Goal: Complete application form: Complete application form

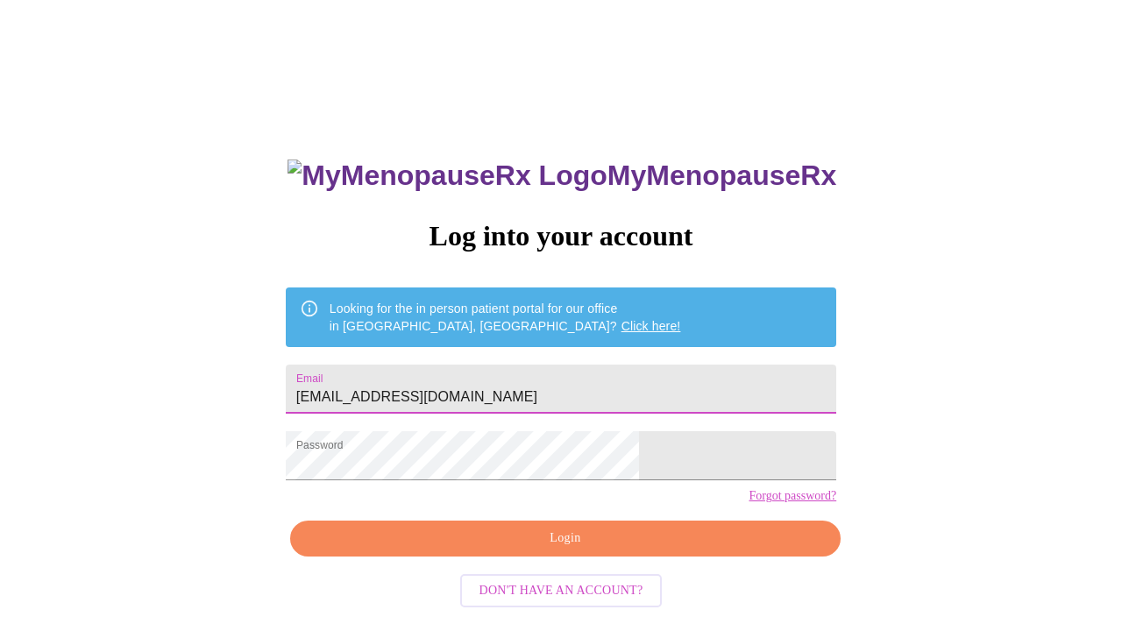
click at [587, 549] on span "Login" at bounding box center [565, 539] width 510 height 22
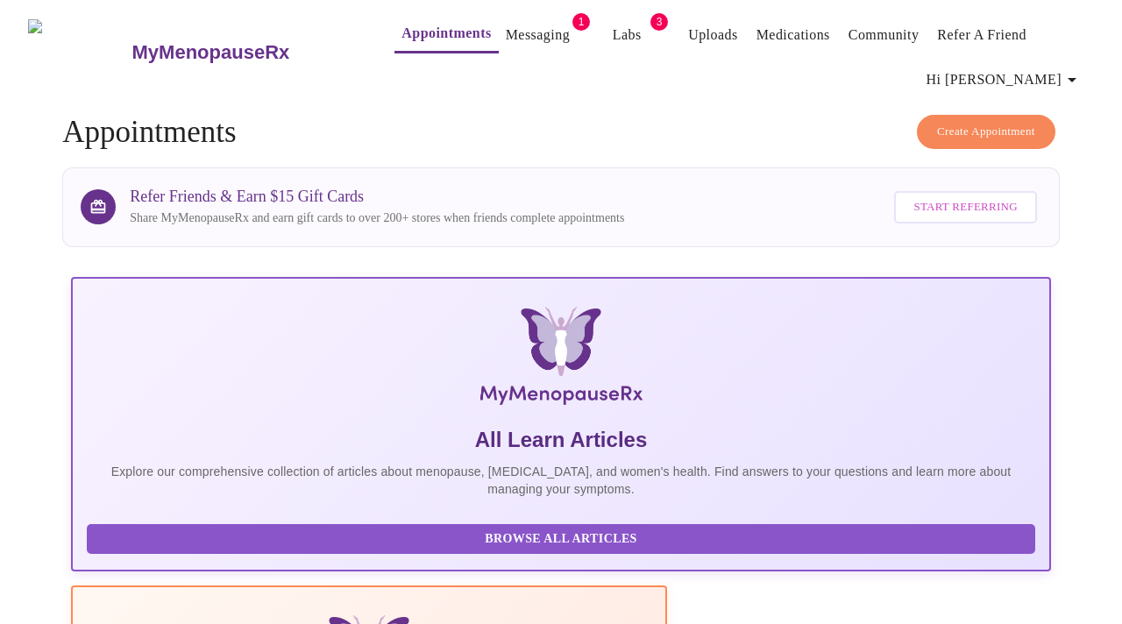
click at [521, 44] on button "Messaging" at bounding box center [538, 35] width 78 height 35
click at [506, 33] on link "Messaging" at bounding box center [538, 35] width 64 height 25
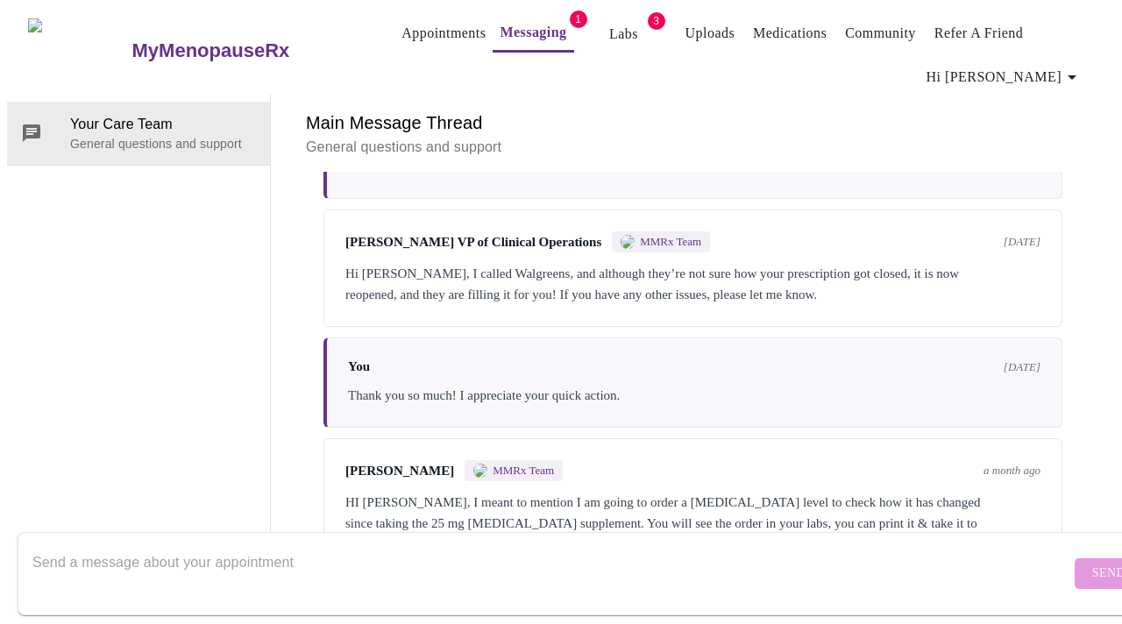
scroll to position [1938, 0]
click at [1055, 563] on form "Send" at bounding box center [586, 573] width 1137 height 83
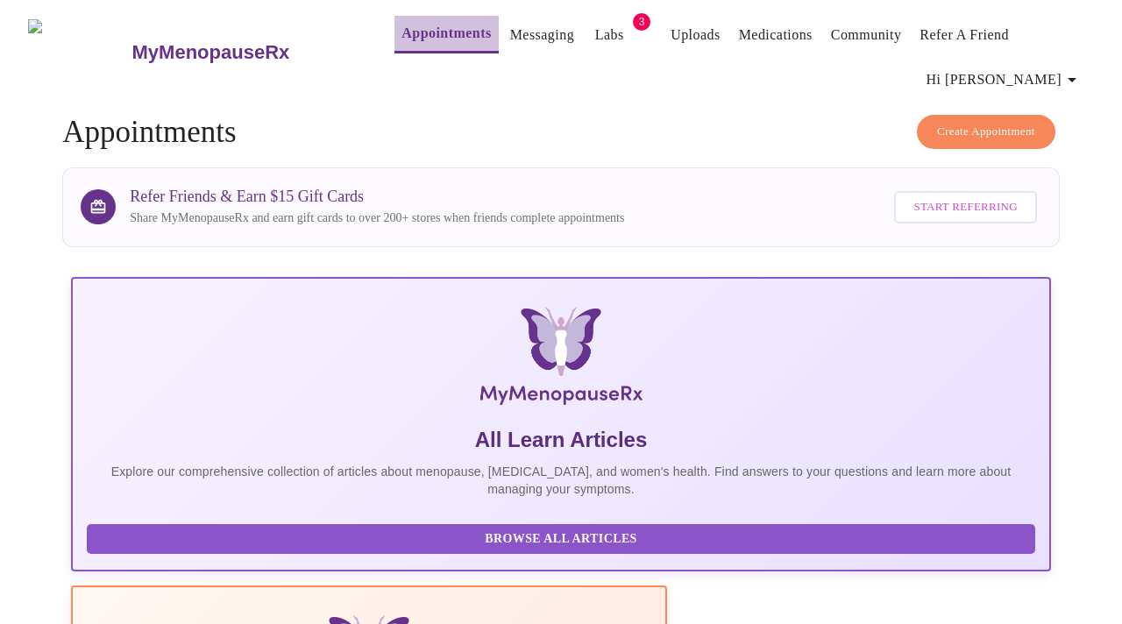
click at [413, 22] on link "Appointments" at bounding box center [445, 33] width 89 height 25
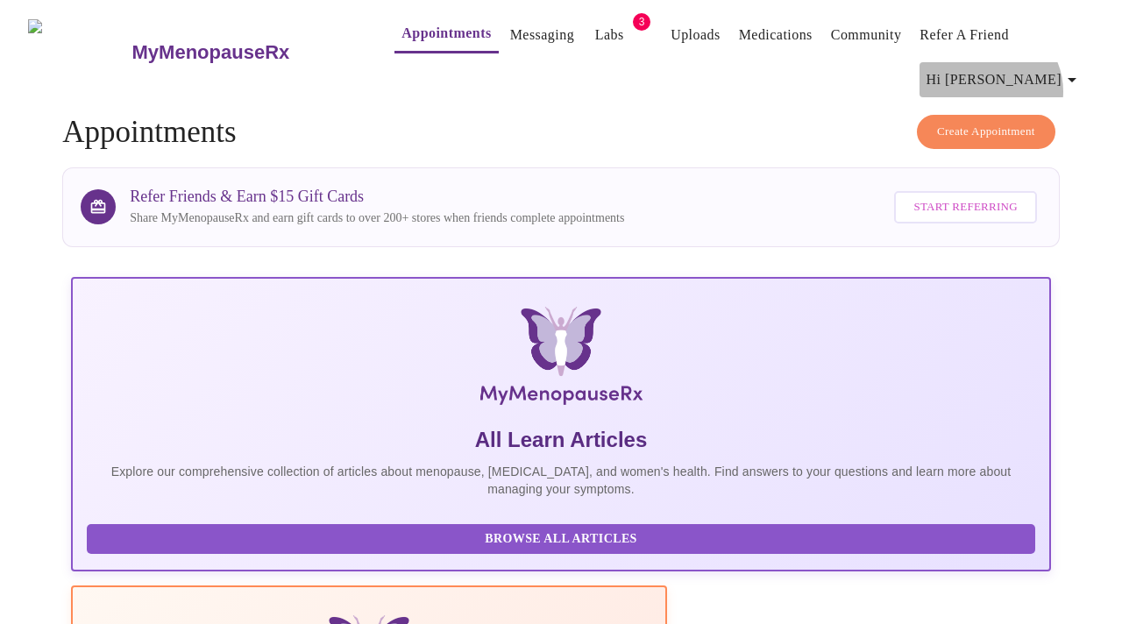
click at [1059, 84] on span "Hi [PERSON_NAME]" at bounding box center [1004, 79] width 156 height 25
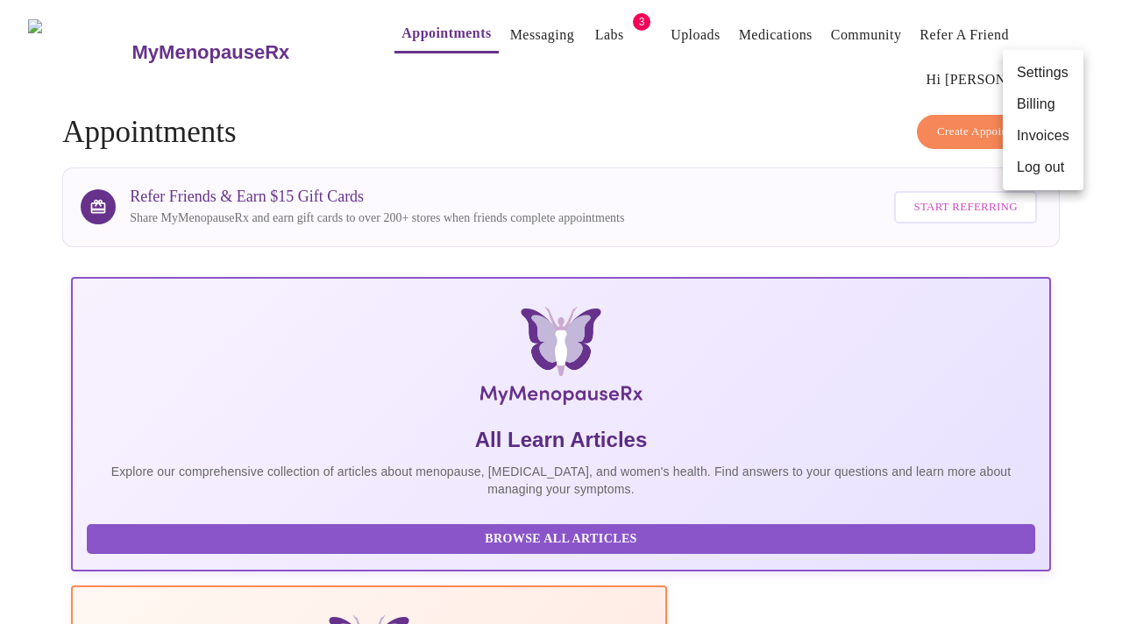
click at [1054, 71] on li "Settings" at bounding box center [1043, 73] width 81 height 32
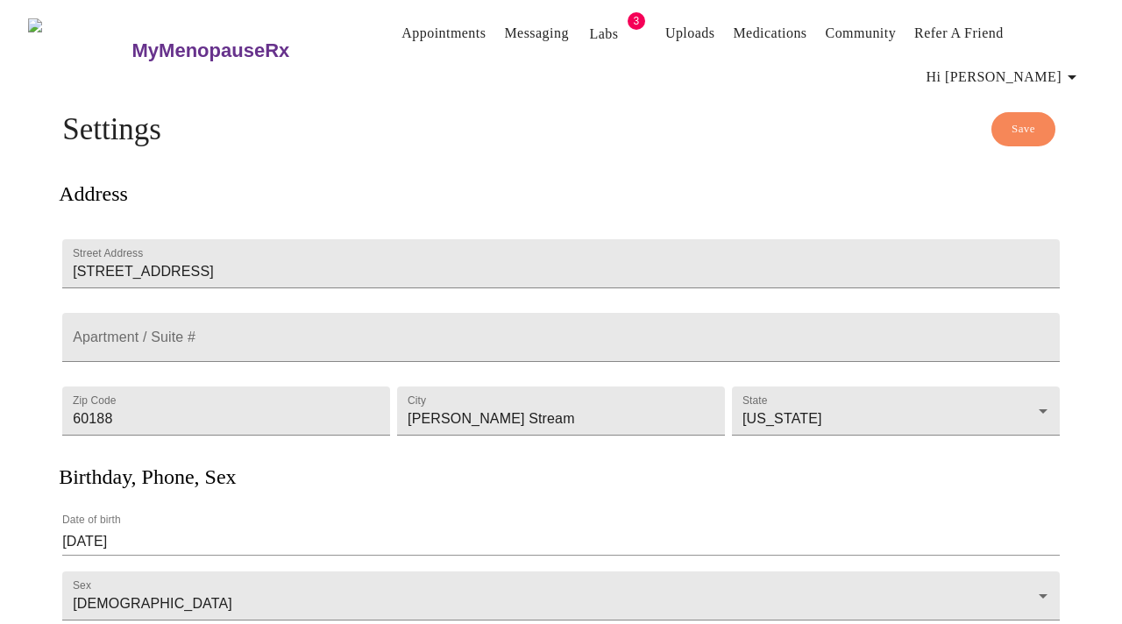
click at [418, 168] on div "Address Street Address [STREET_ADDRESS][GEOGRAPHIC_DATA] / Suite # Zip Code [GE…" at bounding box center [561, 304] width 1004 height 287
click at [589, 22] on link "Labs" at bounding box center [603, 34] width 29 height 25
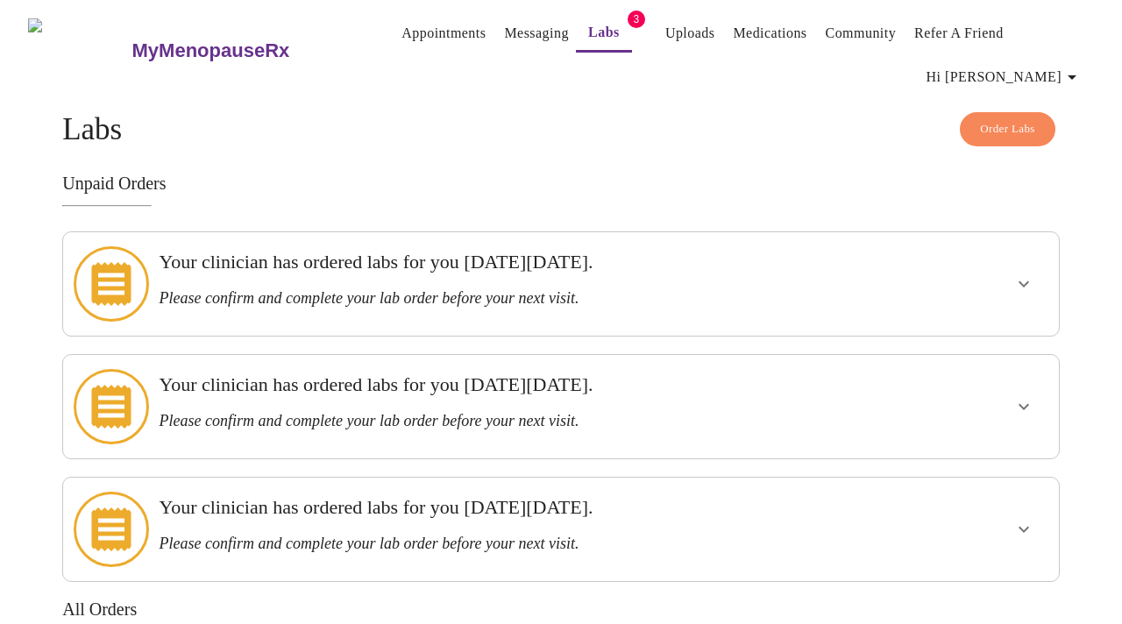
click at [401, 24] on link "Appointments" at bounding box center [443, 33] width 84 height 25
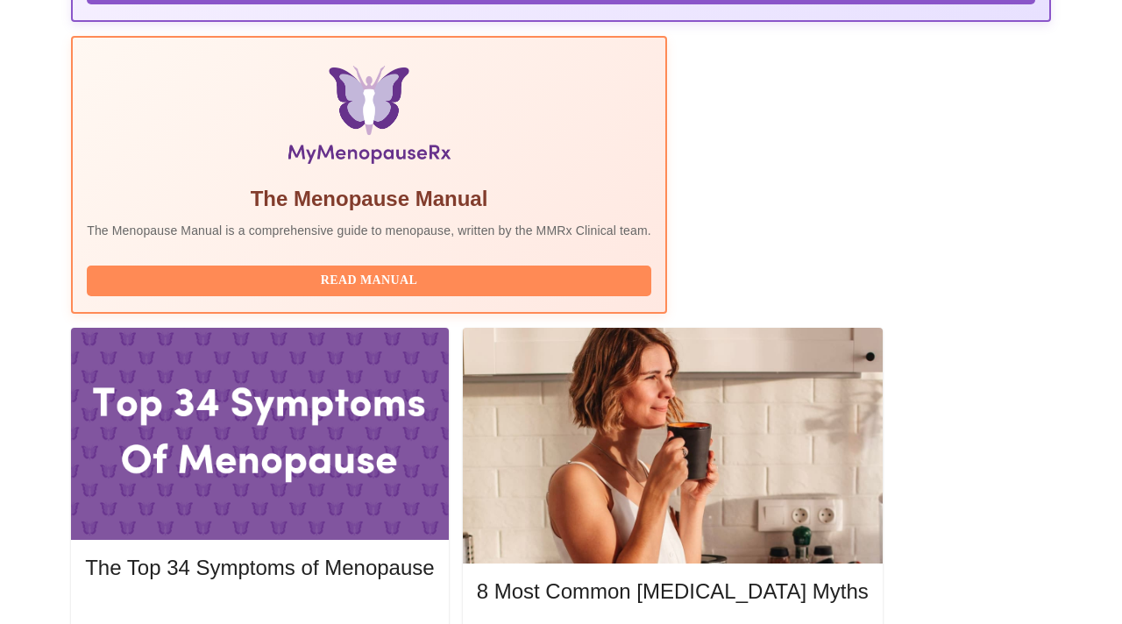
scroll to position [550, 0]
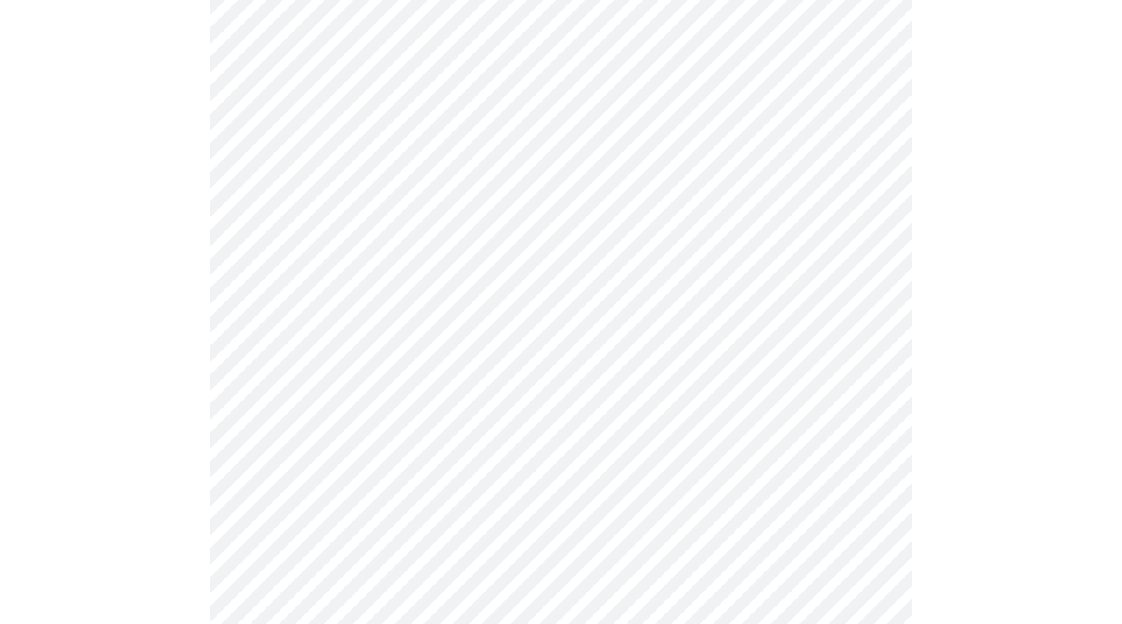
scroll to position [266, 0]
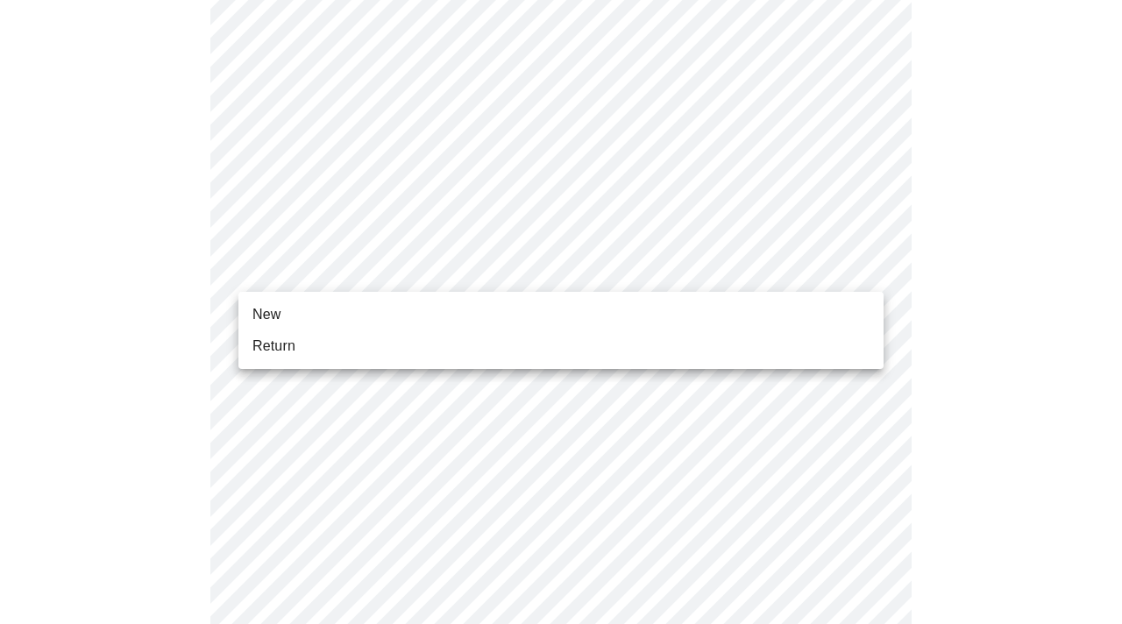
click at [389, 280] on body "MyMenopauseRx Appointments Messaging Labs 3 Uploads Medications Community Refer…" at bounding box center [561, 548] width 1108 height 1615
click at [379, 352] on li "Return" at bounding box center [560, 346] width 645 height 32
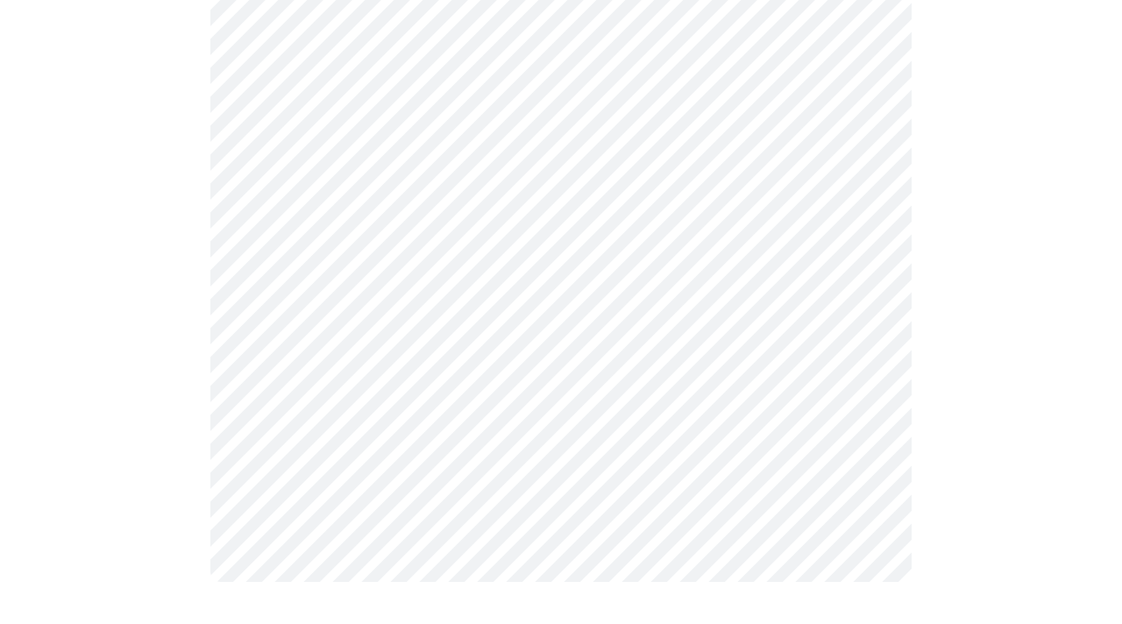
scroll to position [0, 0]
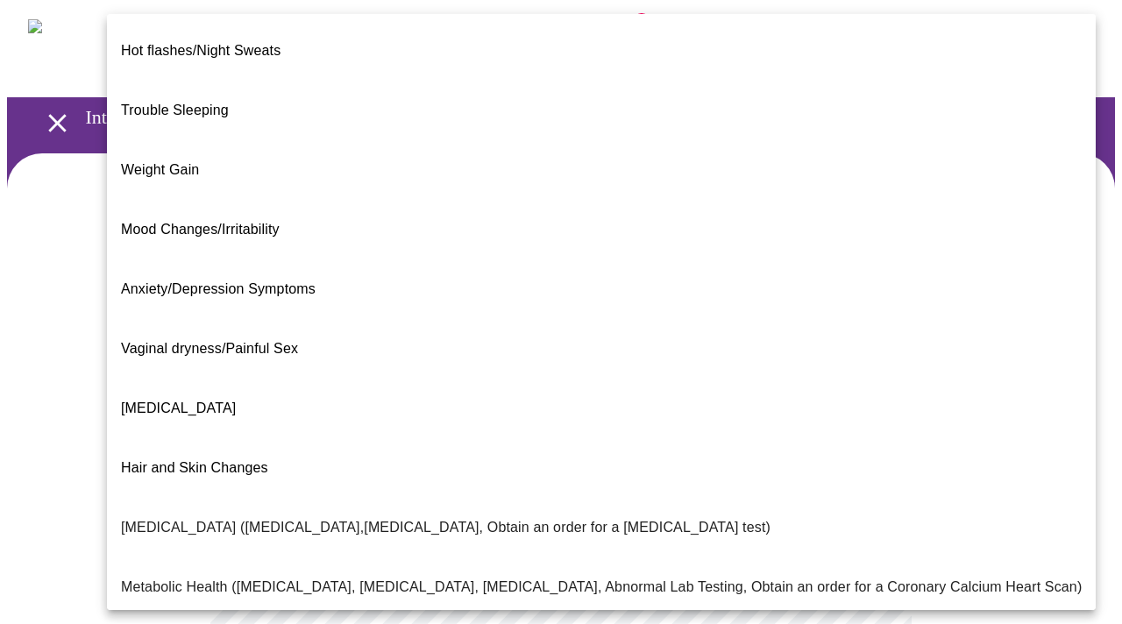
click at [598, 393] on body "MyMenopauseRx Appointments Messaging Labs 3 Uploads Medications Community Refer…" at bounding box center [561, 546] width 1108 height 1078
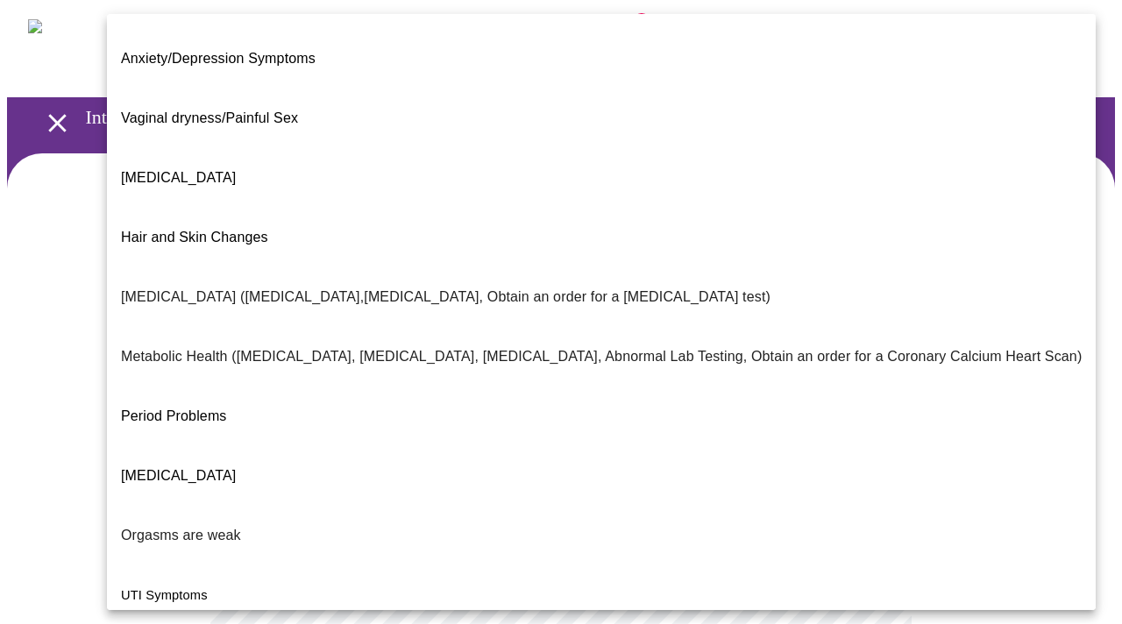
scroll to position [284, 0]
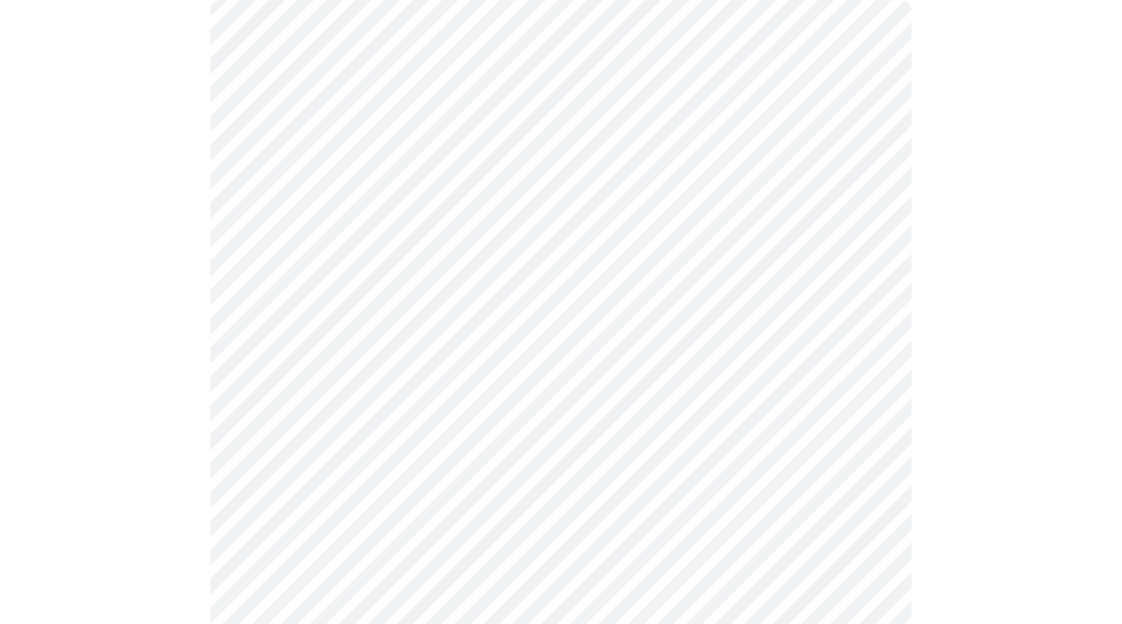
scroll to position [190, 0]
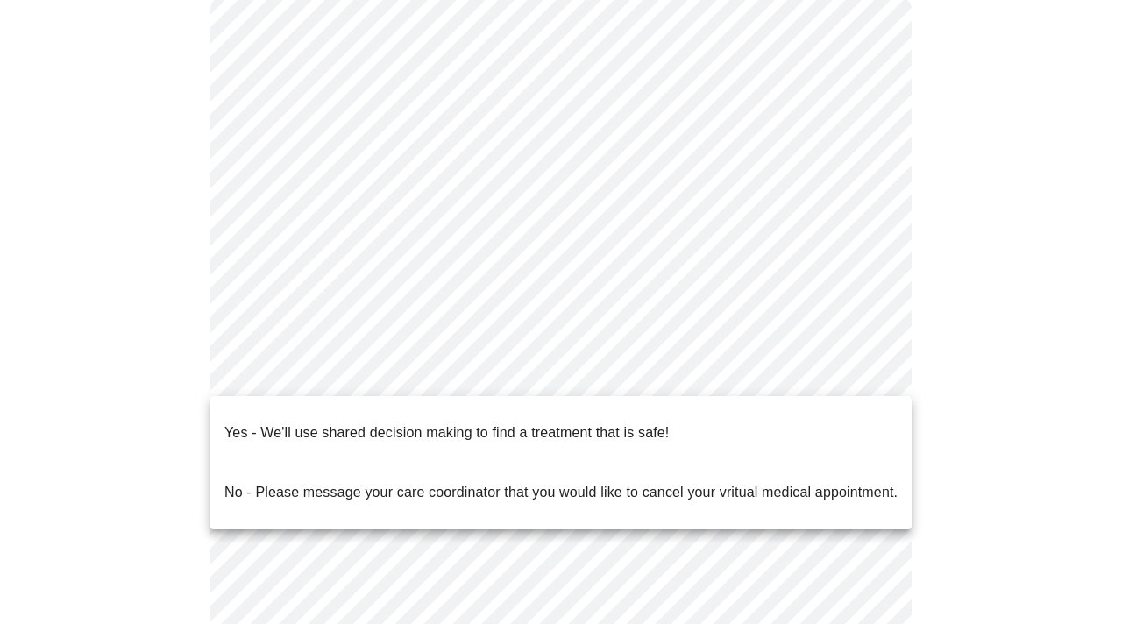
click at [432, 377] on body "MyMenopauseRx Appointments Messaging Labs 3 Uploads Medications Community Refer…" at bounding box center [561, 350] width 1108 height 1067
click at [422, 436] on span "Yes - We'll use shared decision making to find a treatment that is safe!" at bounding box center [446, 432] width 444 height 49
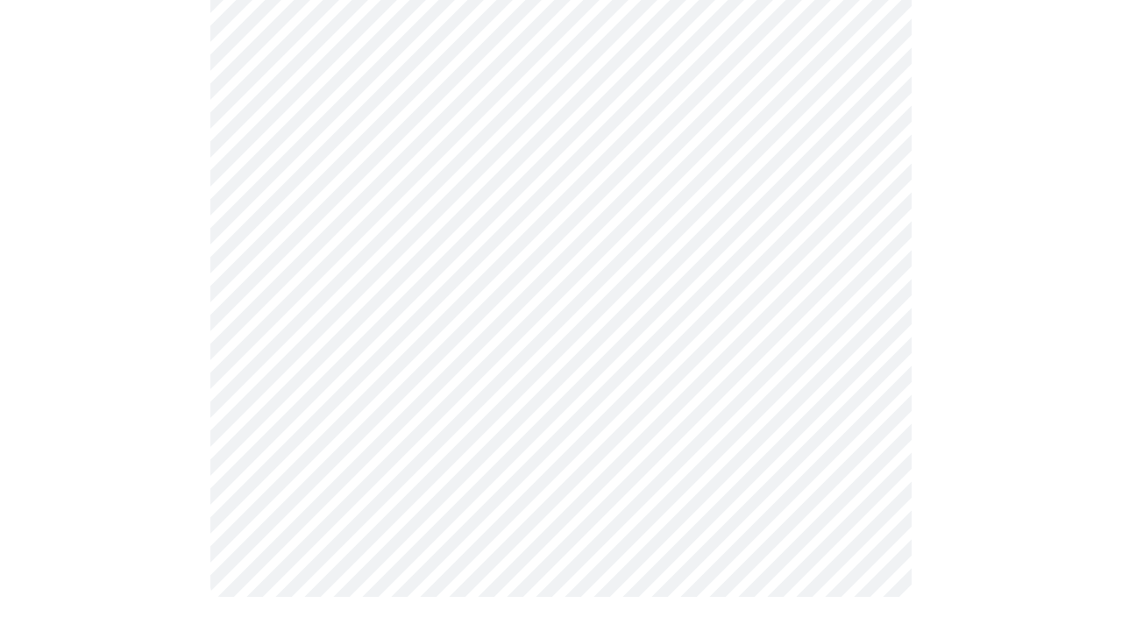
scroll to position [0, 0]
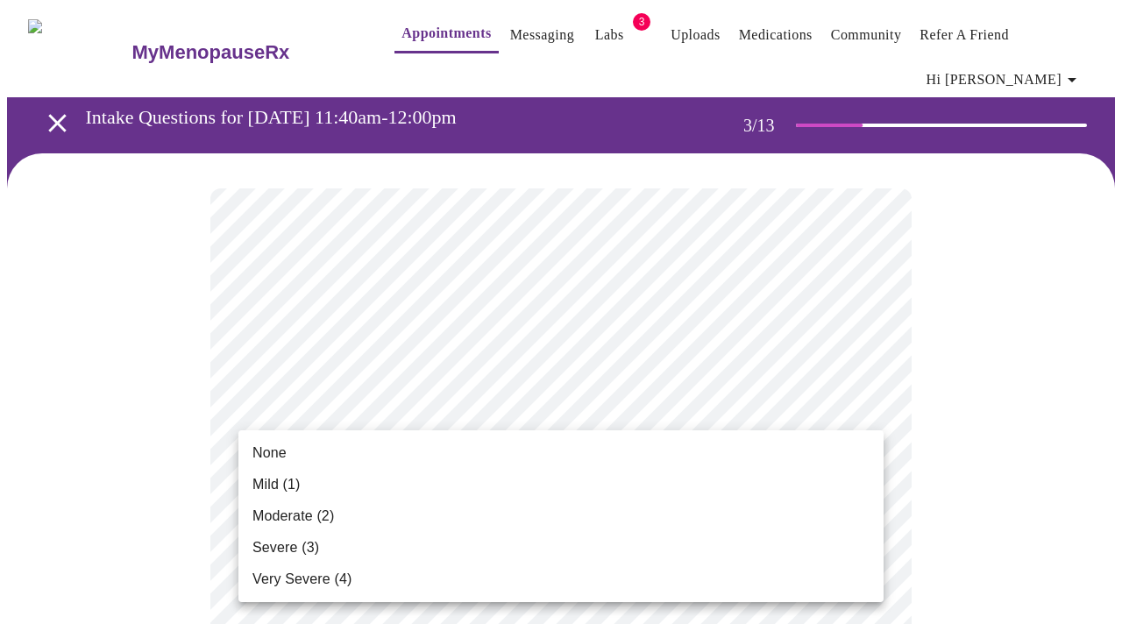
click at [511, 481] on li "Mild (1)" at bounding box center [560, 485] width 645 height 32
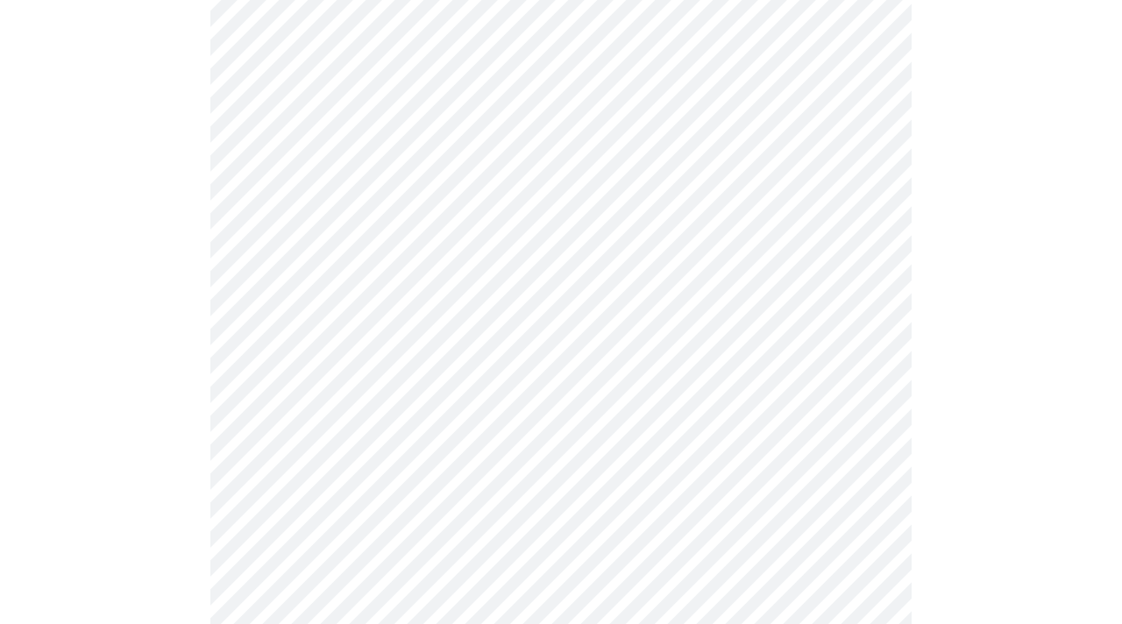
scroll to position [239, 0]
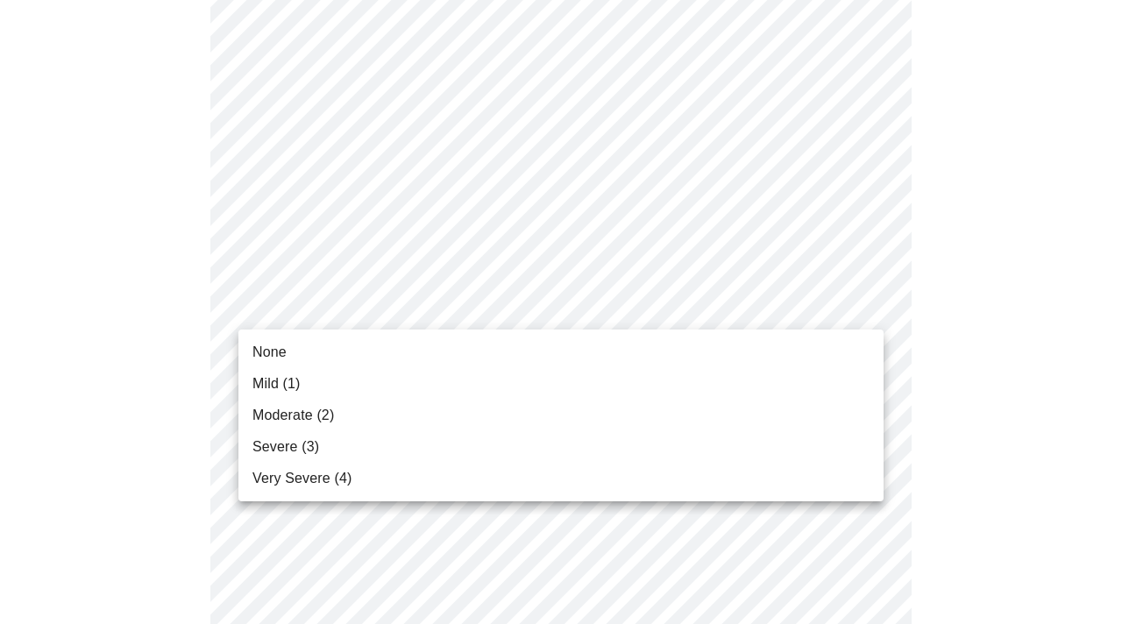
click at [459, 365] on li "None" at bounding box center [560, 353] width 645 height 32
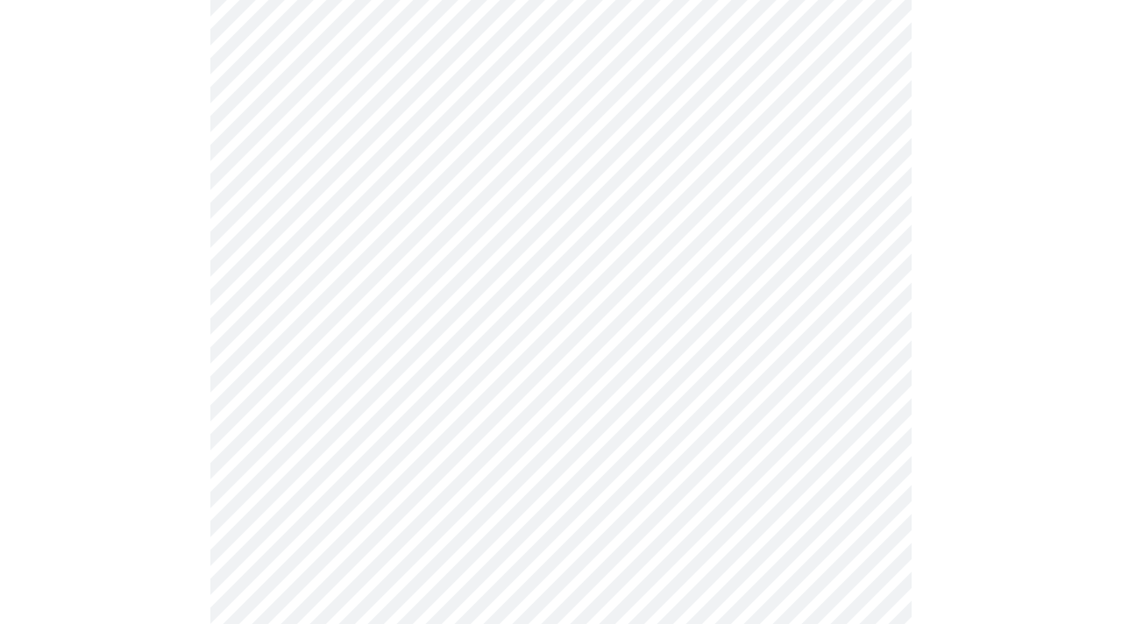
scroll to position [392, 0]
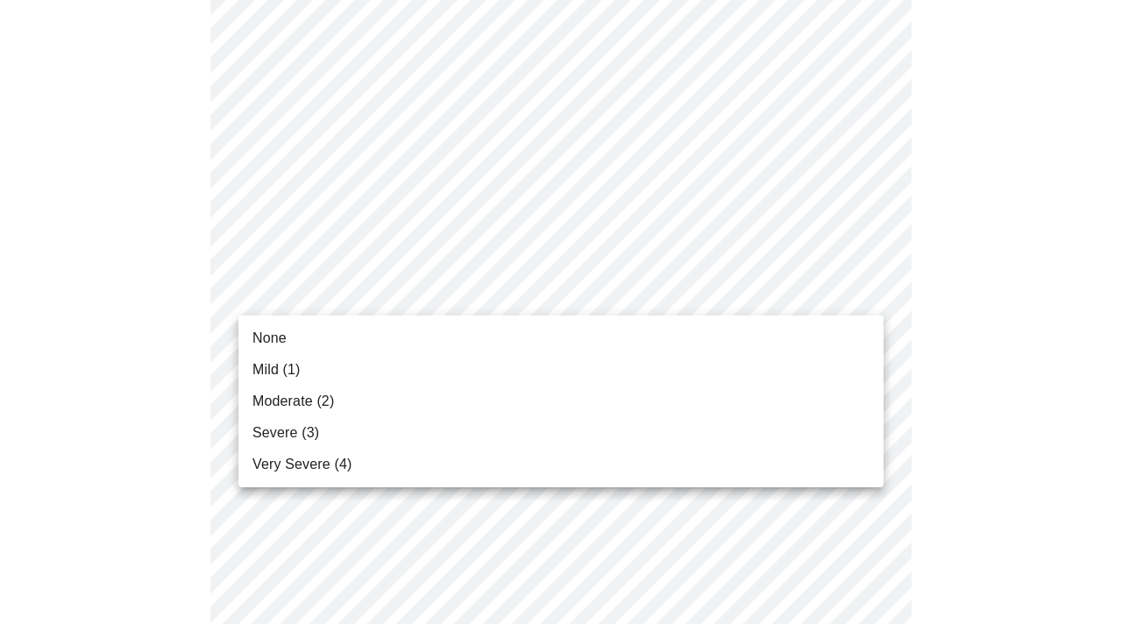
click at [422, 379] on li "Mild (1)" at bounding box center [560, 370] width 645 height 32
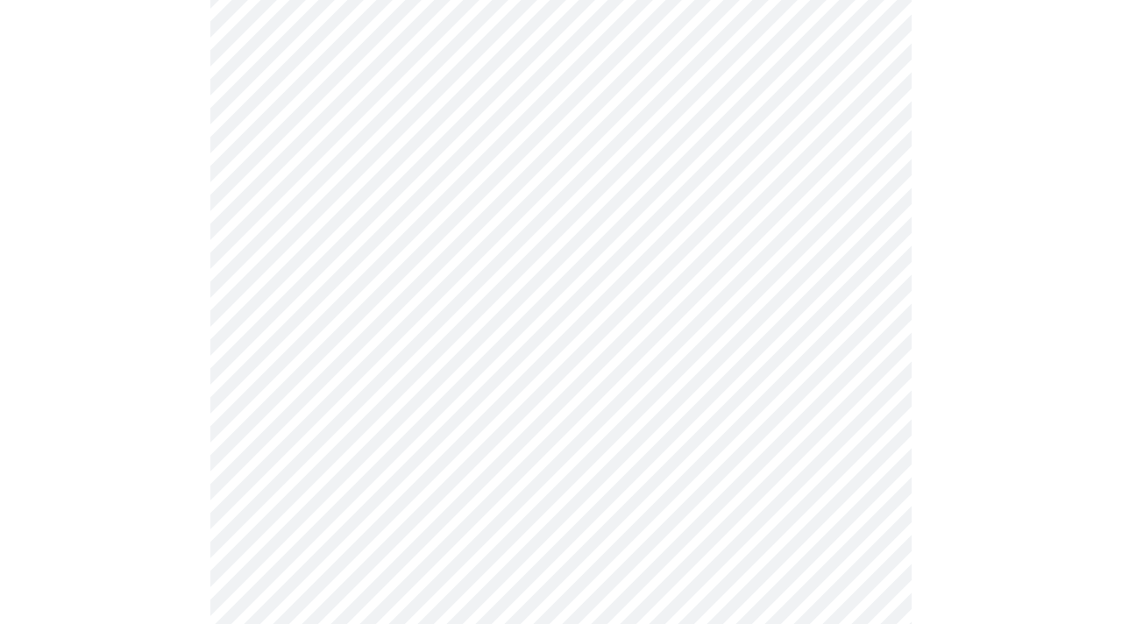
scroll to position [603, 0]
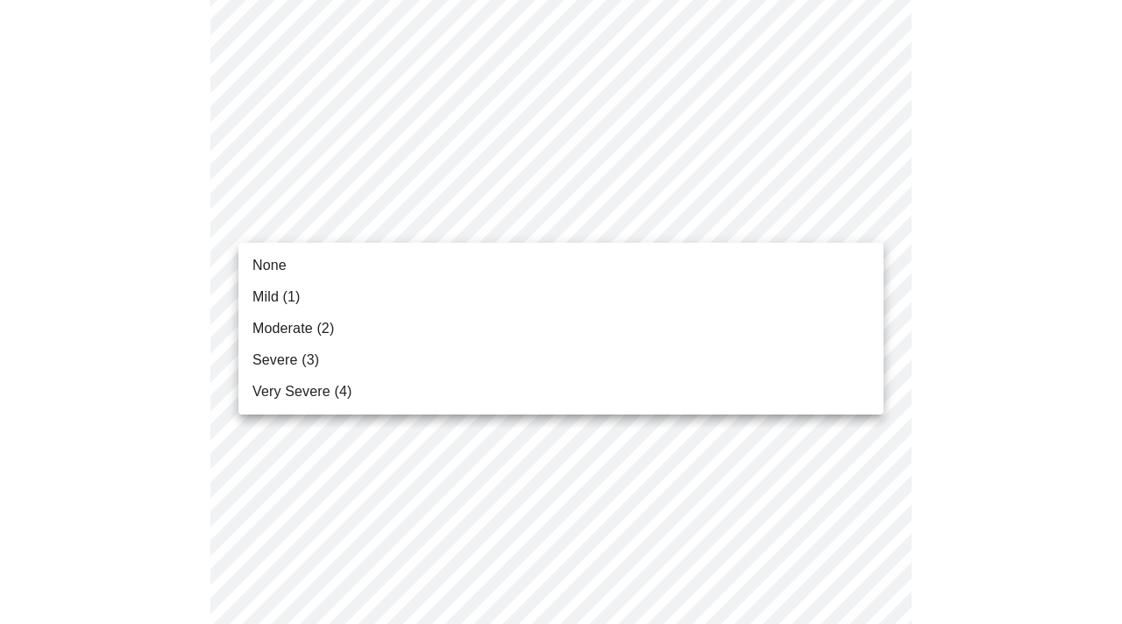
click at [414, 226] on body "MyMenopauseRx Appointments Messaging Labs 3 Uploads Medications Community Refer…" at bounding box center [561, 545] width 1108 height 2282
click at [399, 301] on li "Mild (1)" at bounding box center [560, 297] width 645 height 32
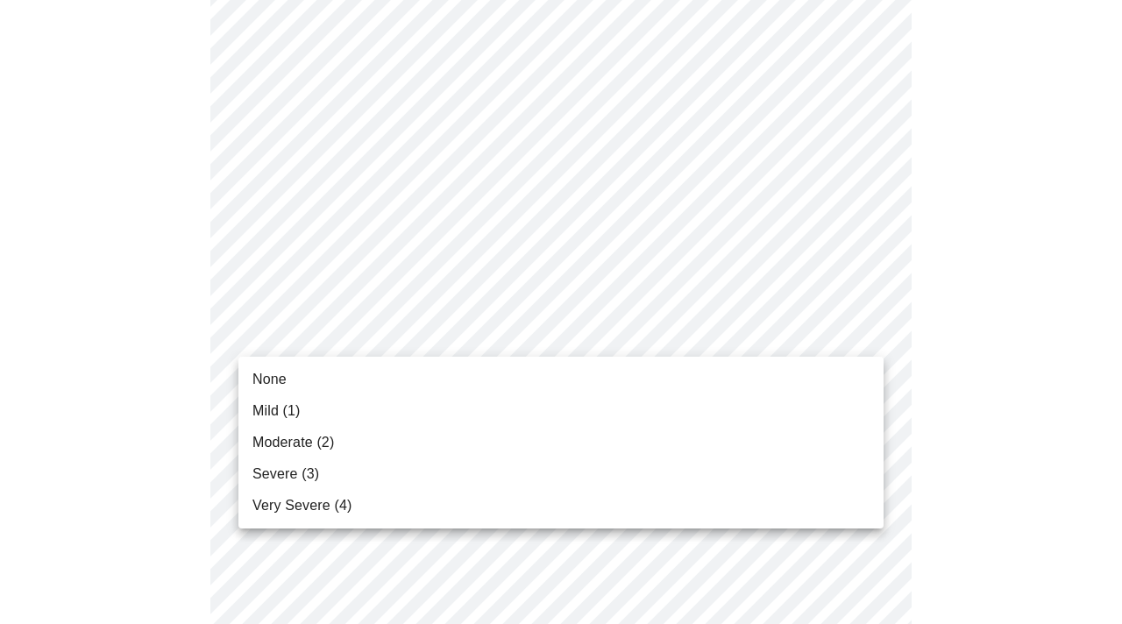
click at [411, 327] on body "MyMenopauseRx Appointments Messaging Labs 3 Uploads Medications Community Refer…" at bounding box center [561, 532] width 1108 height 2257
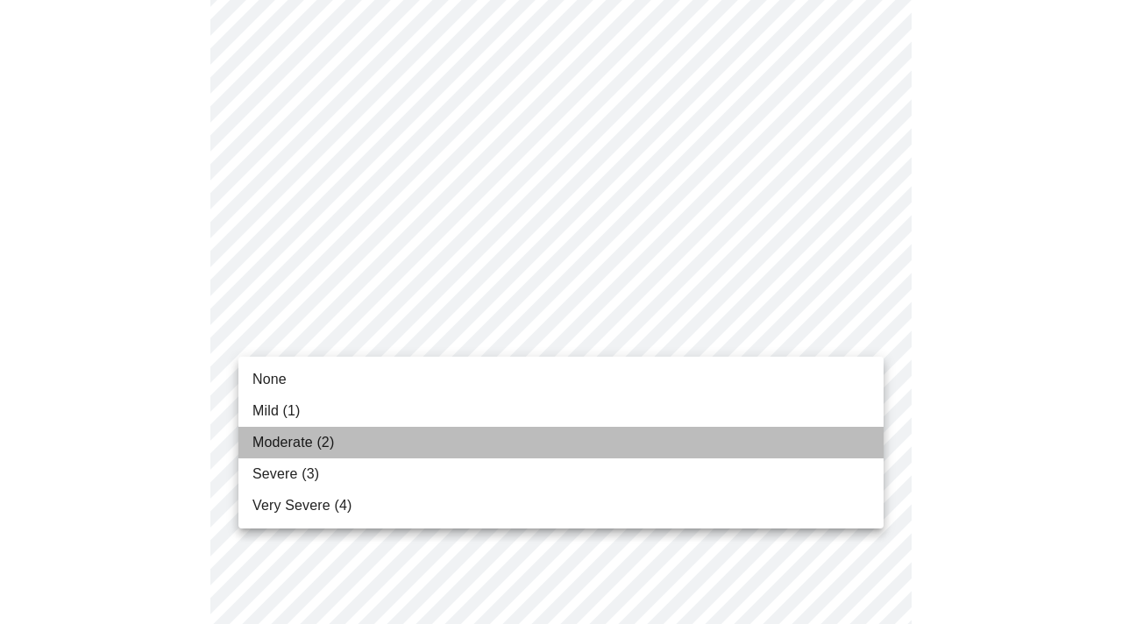
click at [411, 450] on li "Moderate (2)" at bounding box center [560, 443] width 645 height 32
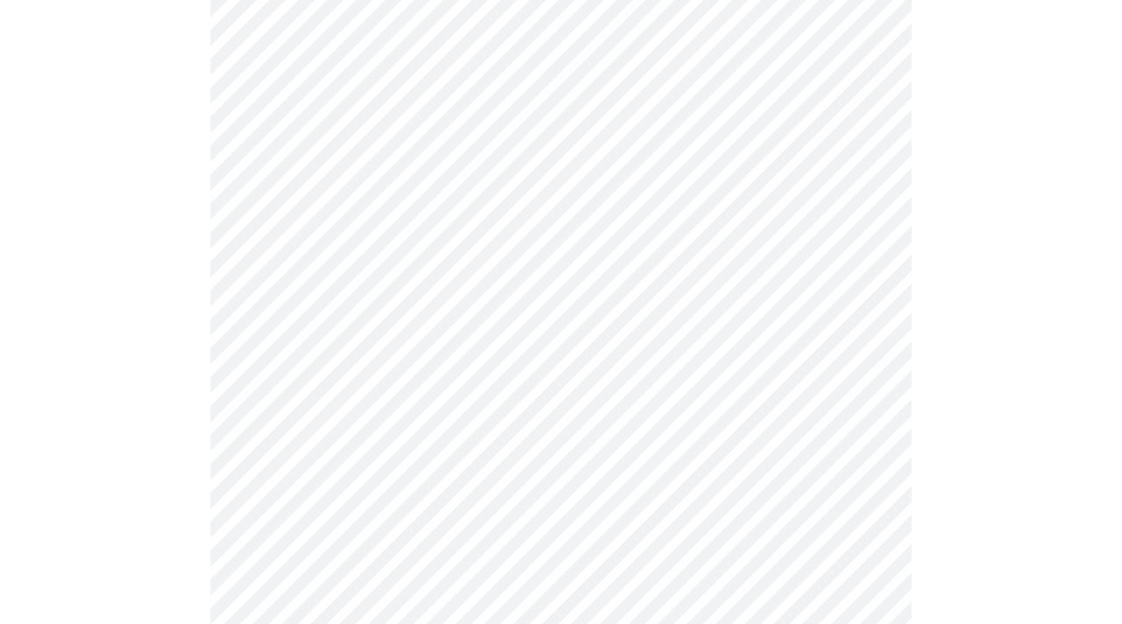
scroll to position [835, 0]
click at [379, 206] on body "MyMenopauseRx Appointments Messaging Labs 3 Uploads Medications Community Refer…" at bounding box center [561, 288] width 1108 height 2233
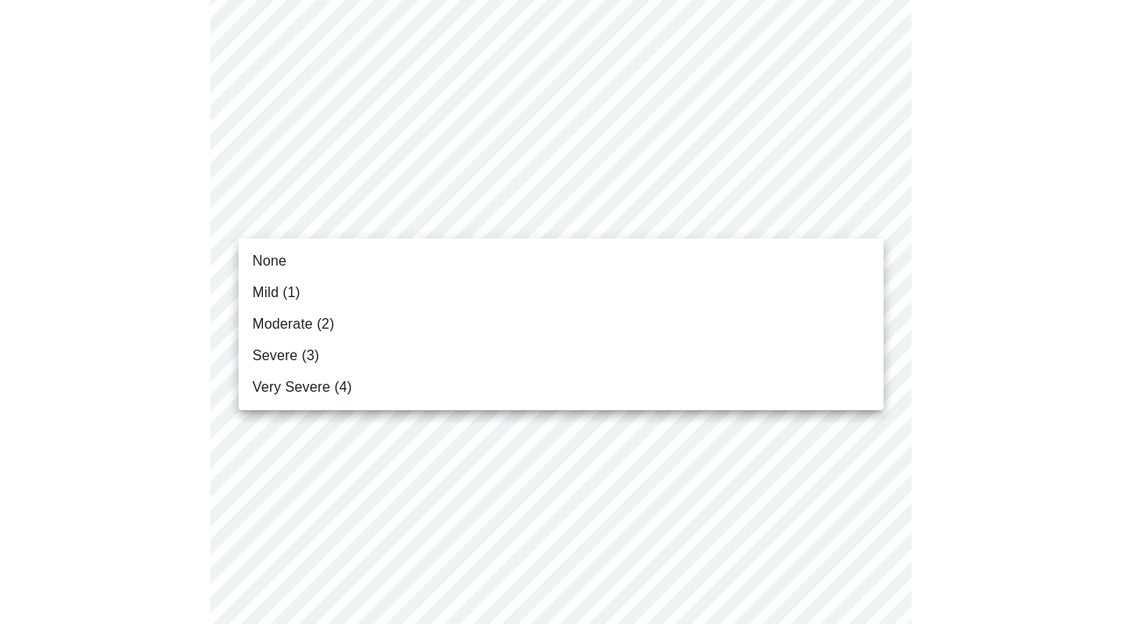
click at [383, 327] on li "Moderate (2)" at bounding box center [560, 324] width 645 height 32
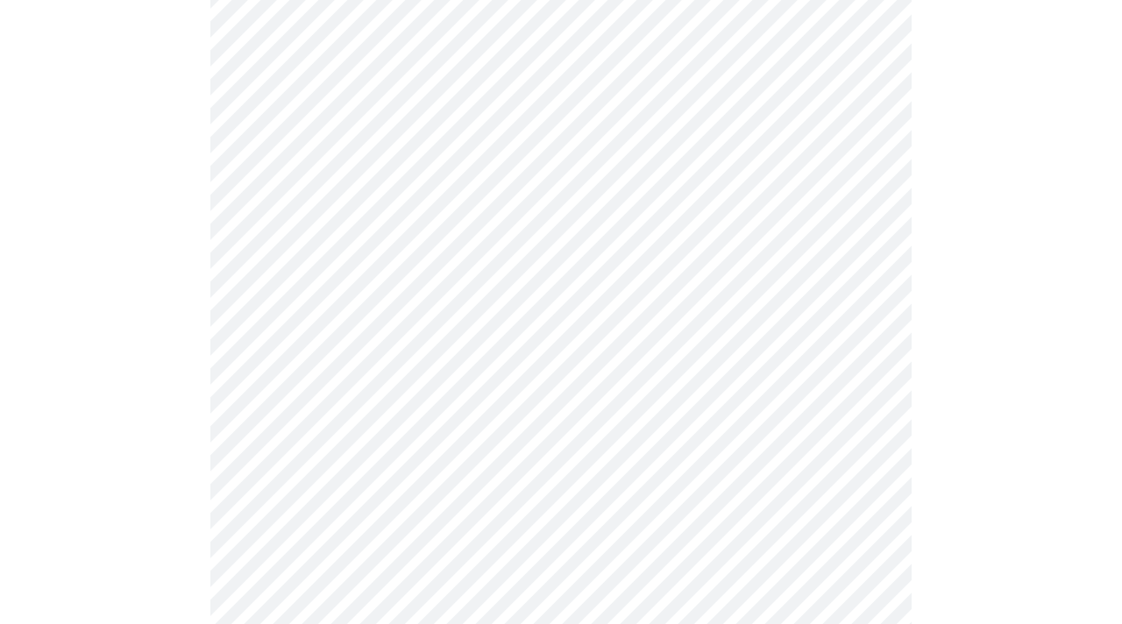
scroll to position [967, 0]
click at [395, 216] on body "MyMenopauseRx Appointments Messaging Labs 3 Uploads Medications Community Refer…" at bounding box center [561, 144] width 1108 height 2208
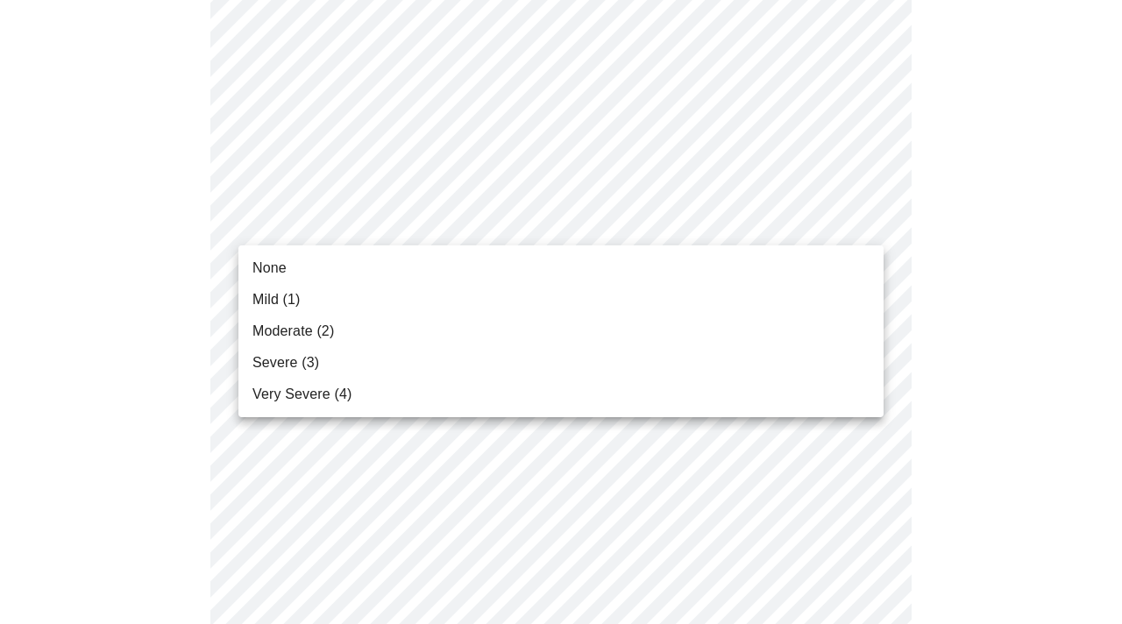
click at [390, 299] on li "Mild (1)" at bounding box center [560, 300] width 645 height 32
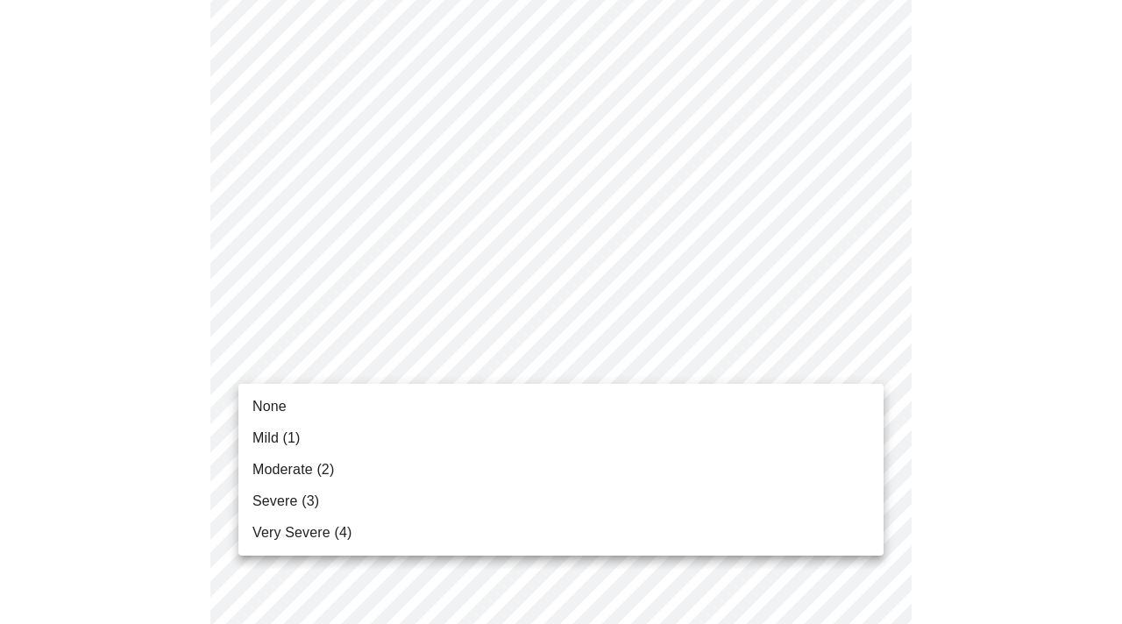
click at [420, 368] on body "MyMenopauseRx Appointments Messaging Labs 3 Uploads Medications Community Refer…" at bounding box center [561, 132] width 1108 height 2184
click at [417, 468] on li "Moderate (2)" at bounding box center [560, 470] width 645 height 32
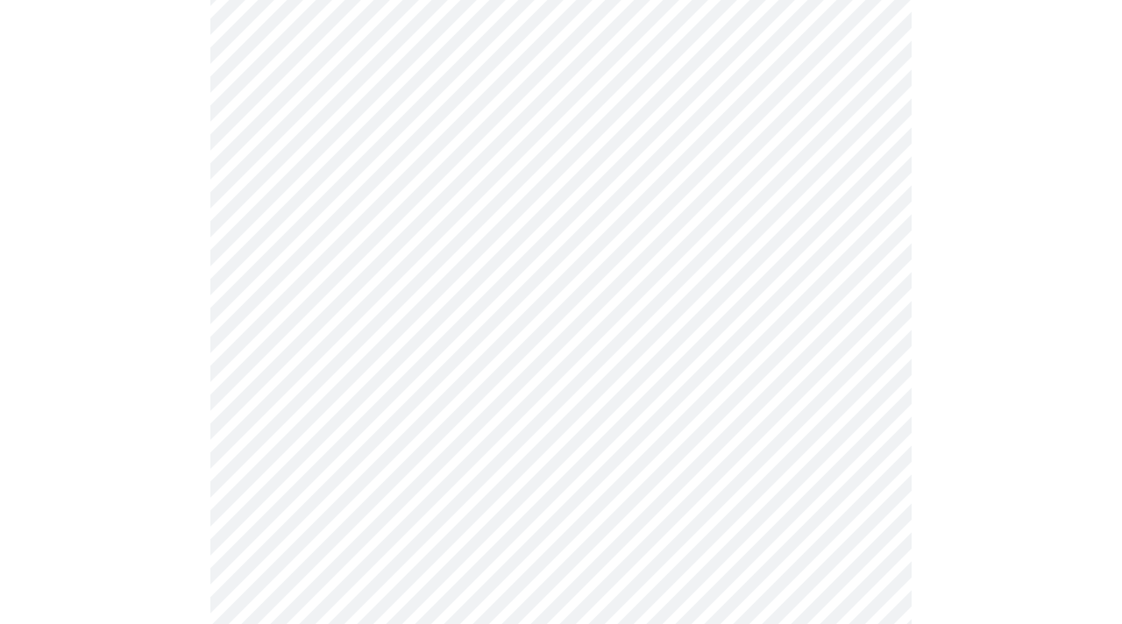
scroll to position [1194, 0]
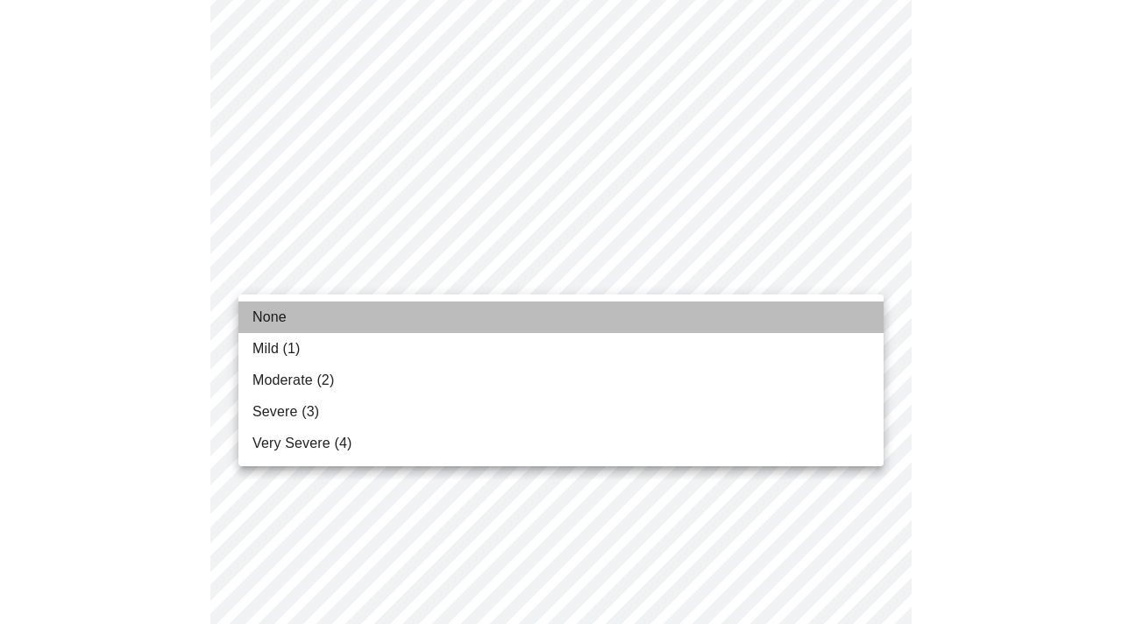
click at [380, 322] on li "None" at bounding box center [560, 317] width 645 height 32
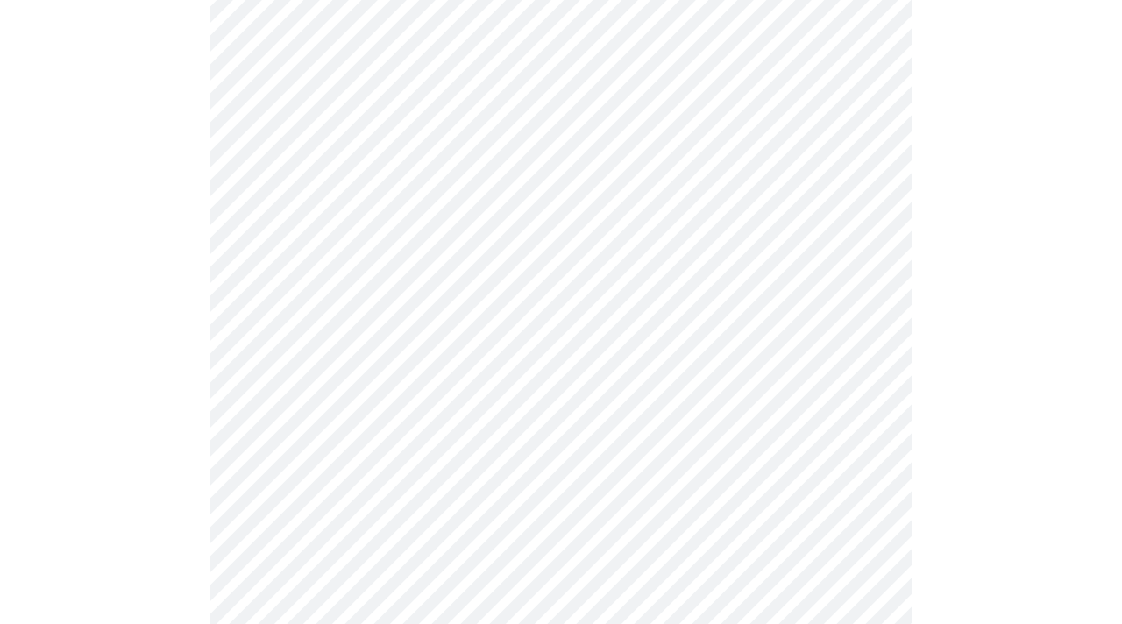
click at [380, 322] on ul "None Mild (1) Moderate (2) Severe (3) Very Severe (4)" at bounding box center [561, 342] width 484 height 96
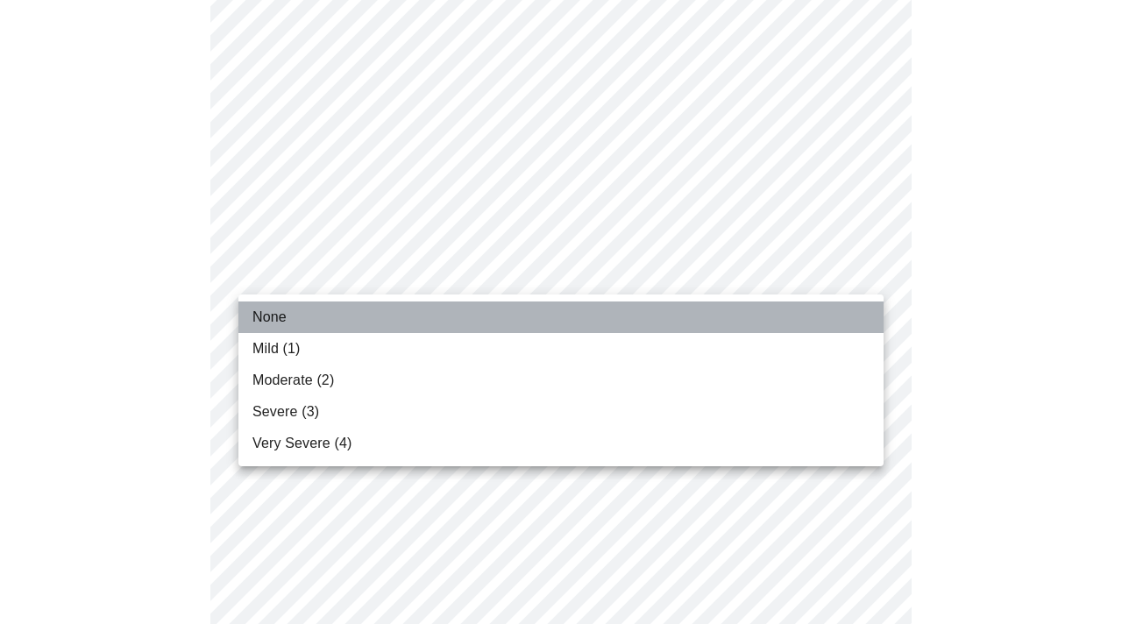
click at [356, 315] on li "None" at bounding box center [560, 317] width 645 height 32
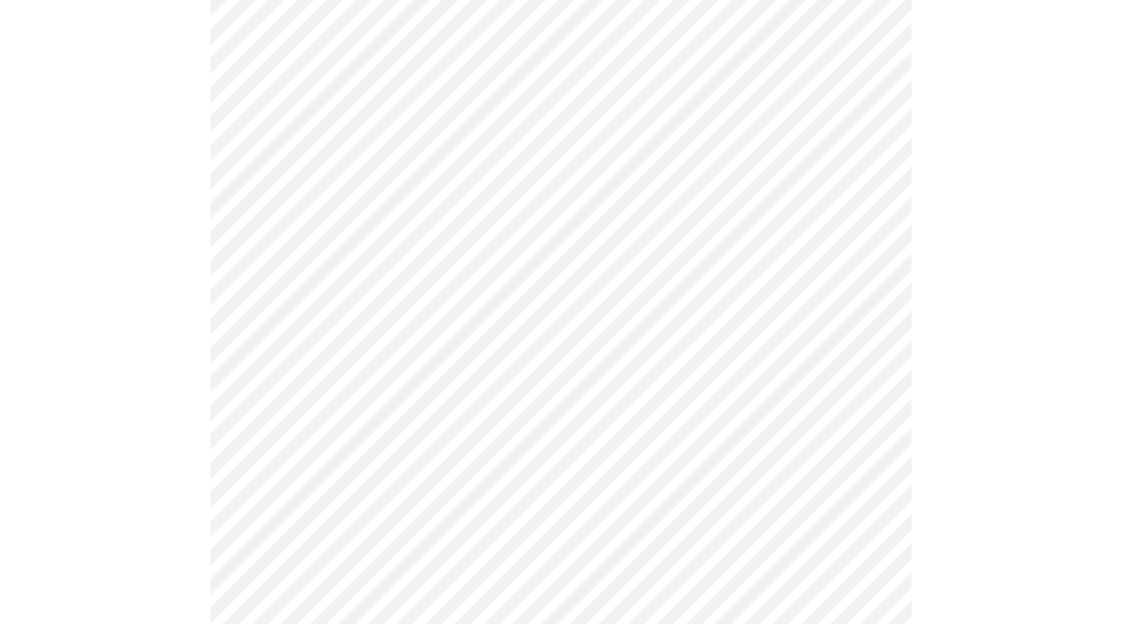
scroll to position [1343, 0]
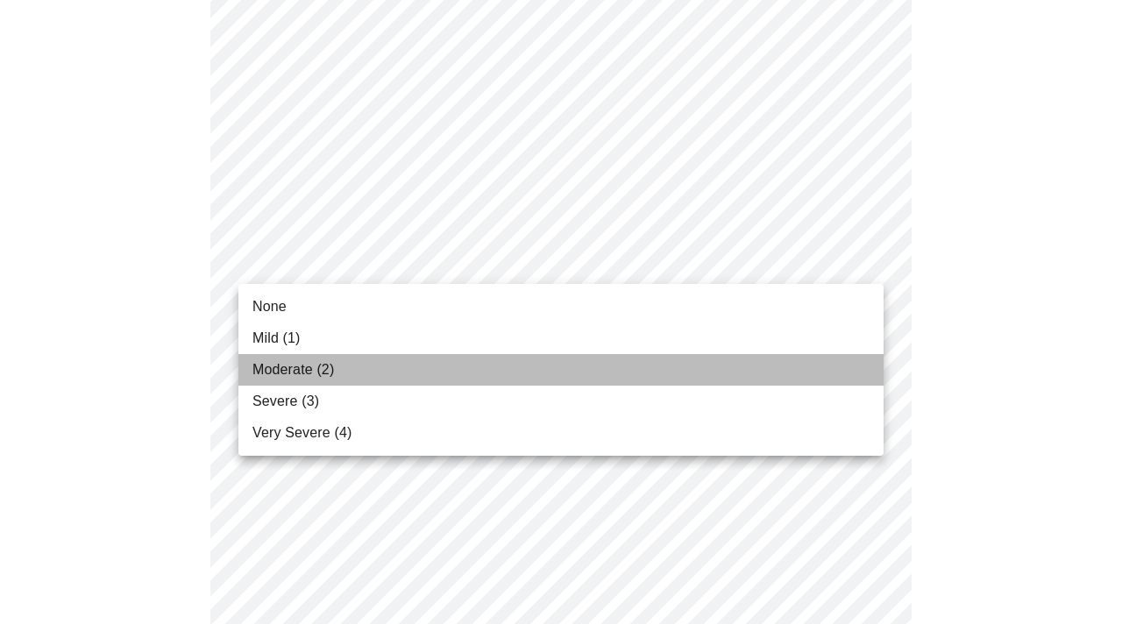
click at [367, 372] on li "Moderate (2)" at bounding box center [560, 370] width 645 height 32
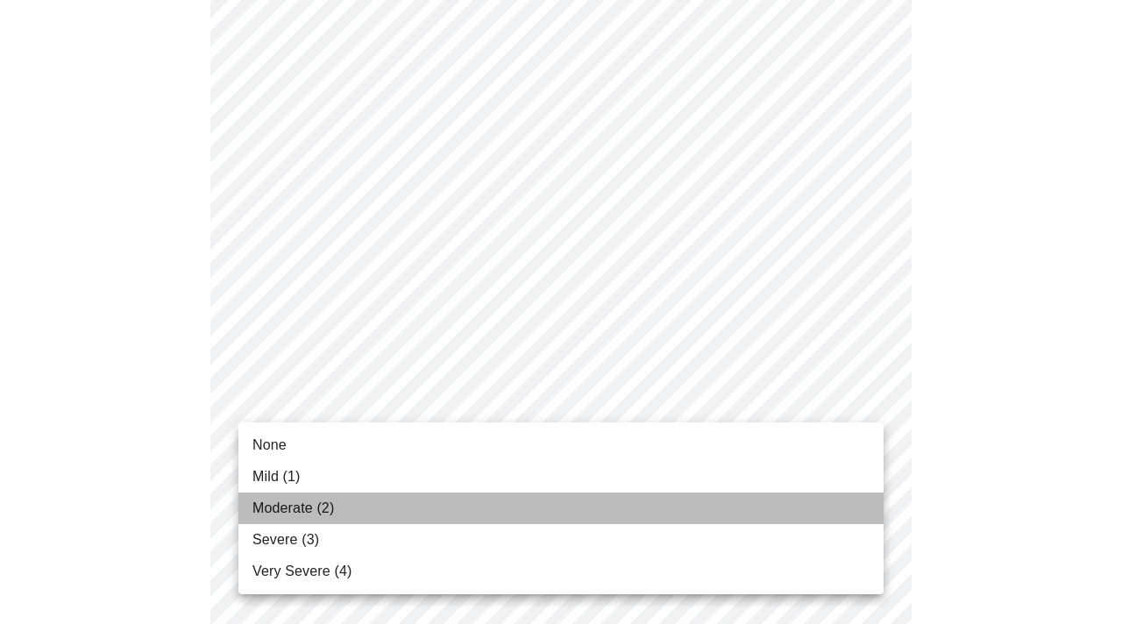
click at [375, 498] on li "Moderate (2)" at bounding box center [560, 509] width 645 height 32
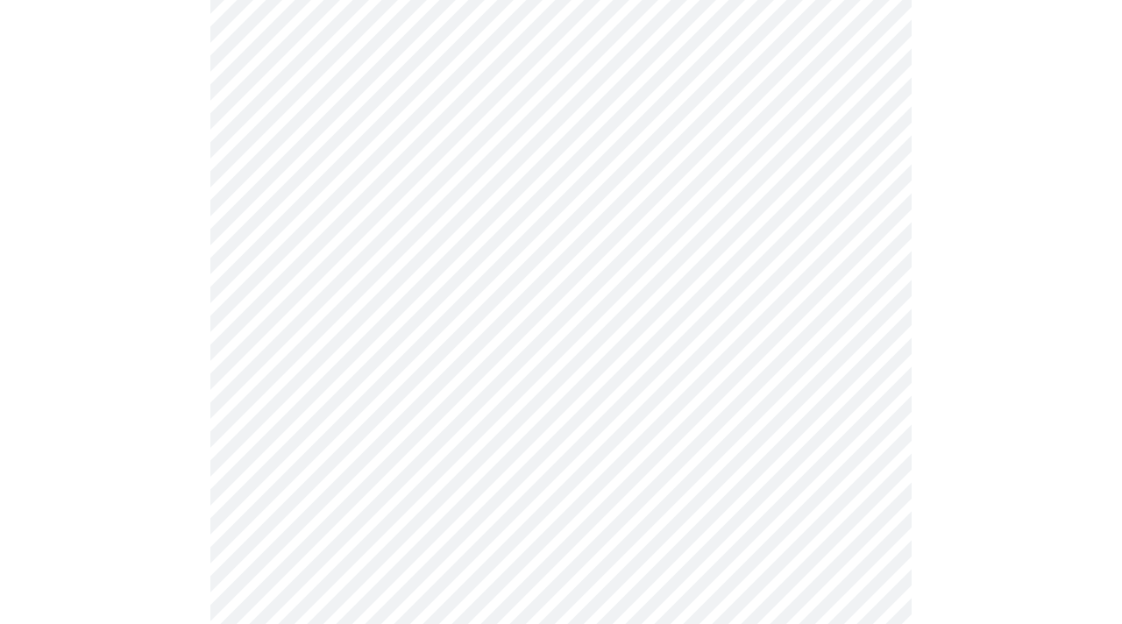
scroll to position [715, 0]
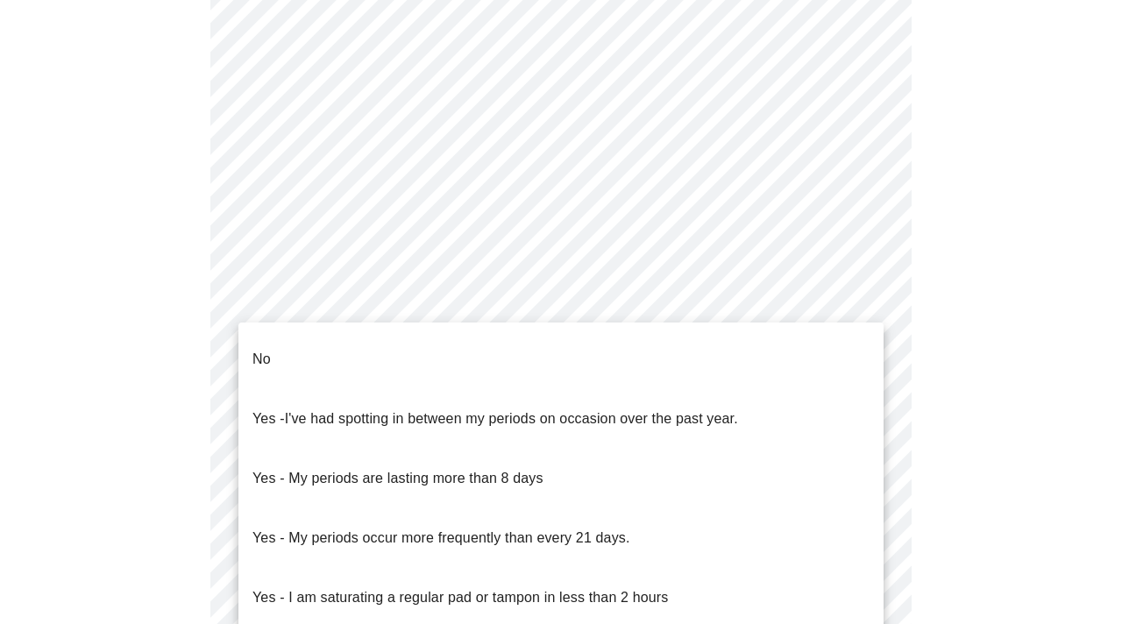
click at [444, 386] on body "MyMenopauseRx Appointments Messaging Labs 3 Uploads Medications Community Refer…" at bounding box center [561, 169] width 1108 height 1754
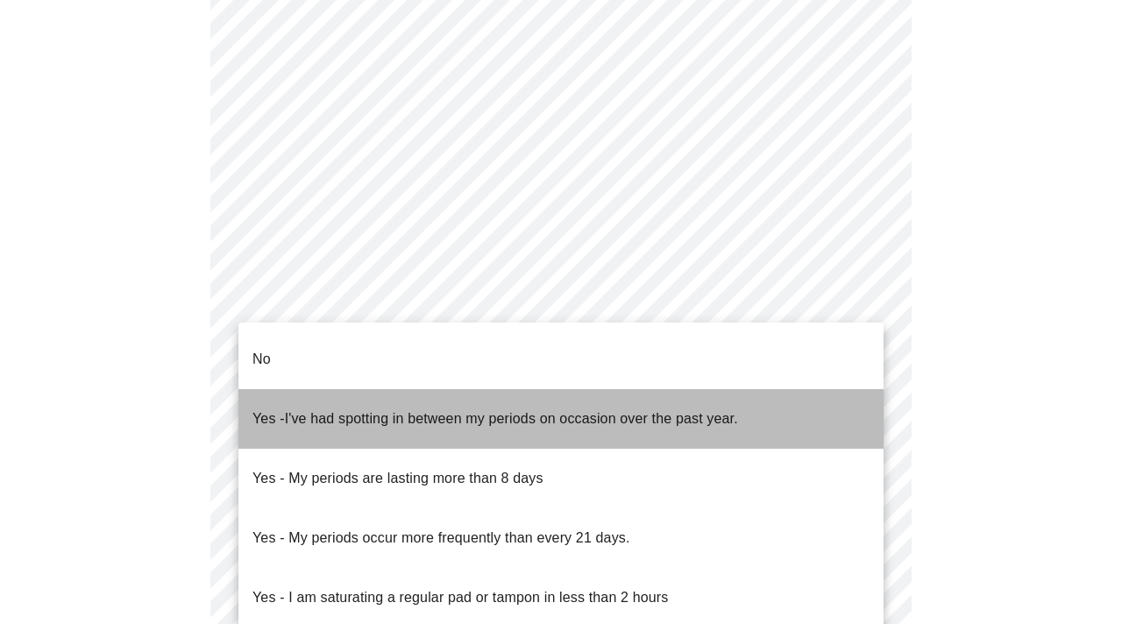
click at [447, 411] on span "I've had spotting in between my periods on occasion over the past year." at bounding box center [511, 418] width 453 height 15
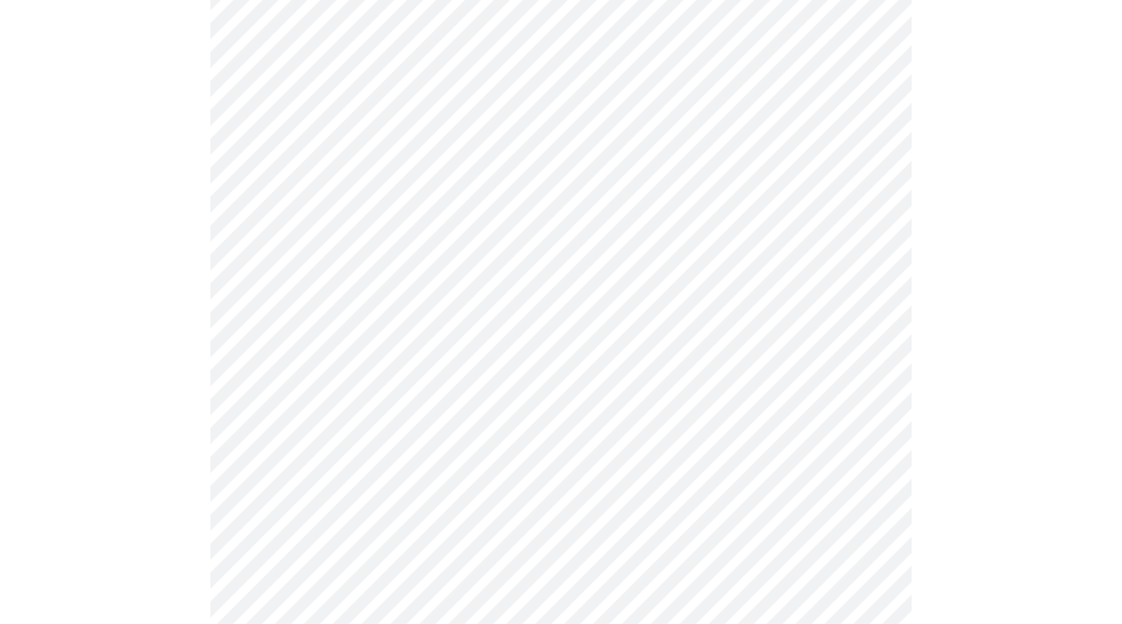
click at [450, 380] on body "MyMenopauseRx Appointments Messaging Labs 3 Uploads Medications Community Refer…" at bounding box center [561, 164] width 1108 height 1744
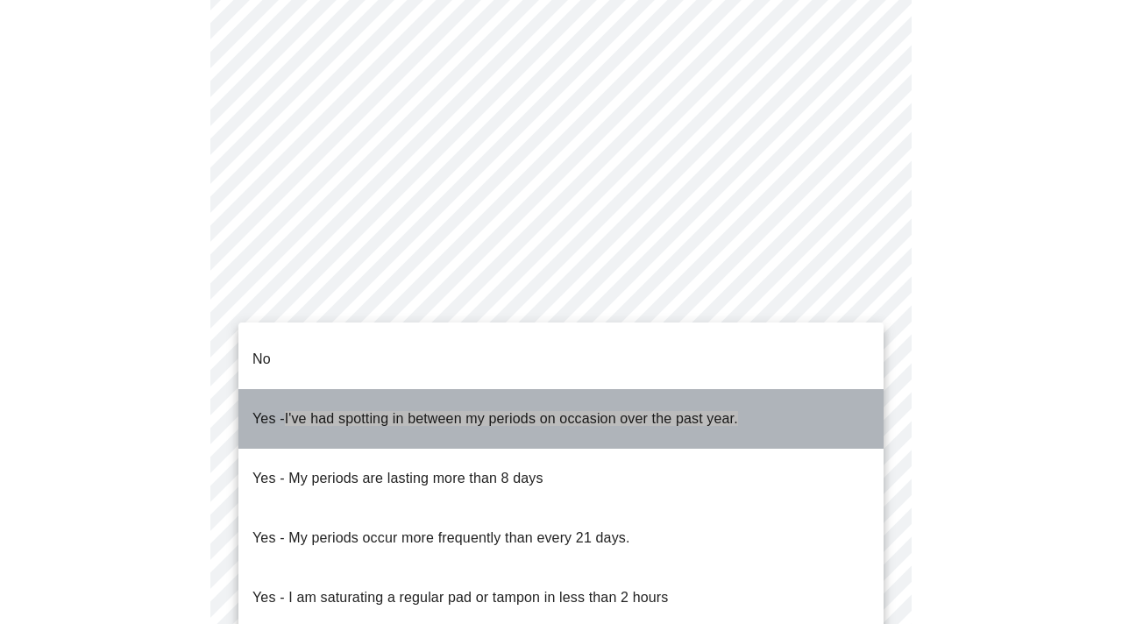
click at [451, 410] on span "Yes - I've had spotting in between my periods on occasion over the past year." at bounding box center [494, 418] width 485 height 49
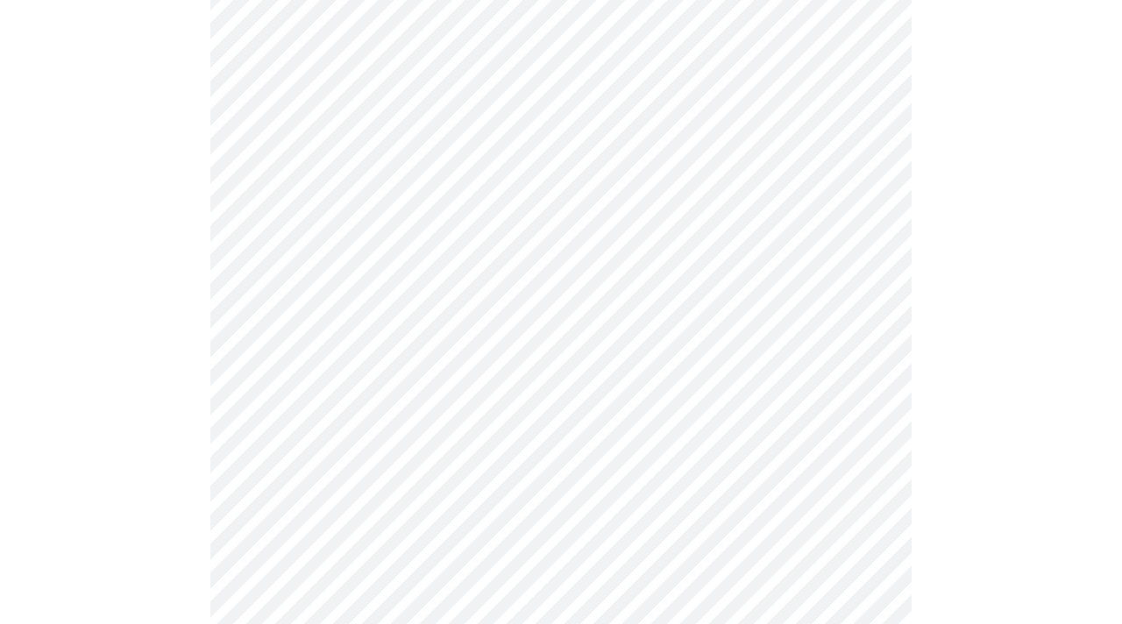
click at [486, 510] on body "MyMenopauseRx Appointments Messaging Labs 3 Uploads Medications Community Refer…" at bounding box center [561, 164] width 1108 height 1744
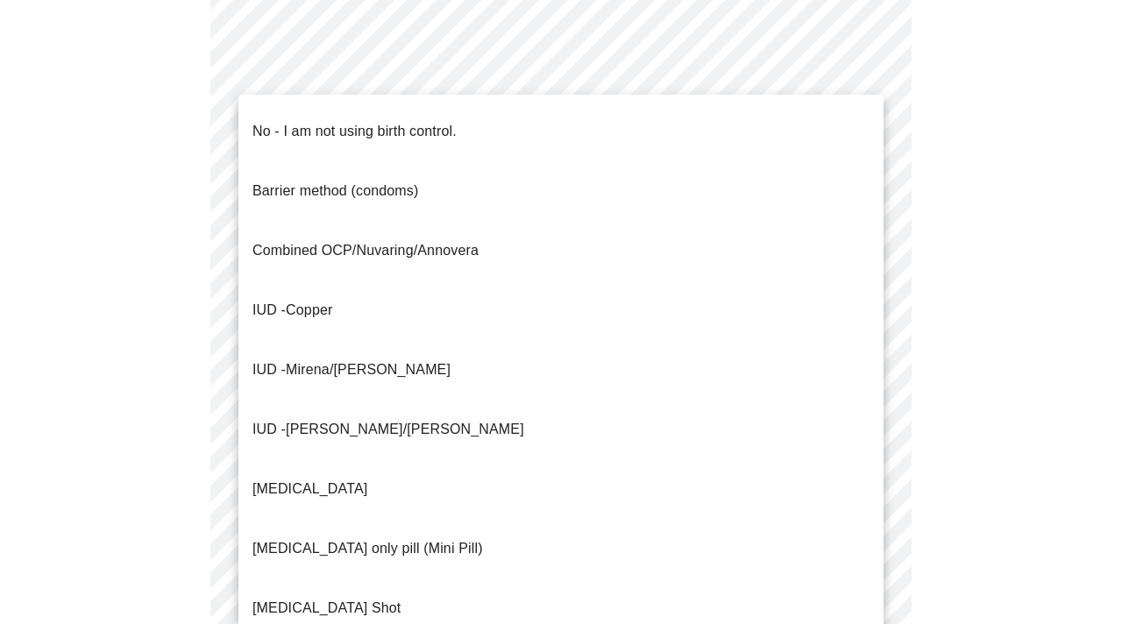
click at [420, 121] on p "No - I am not using birth control." at bounding box center [354, 131] width 204 height 21
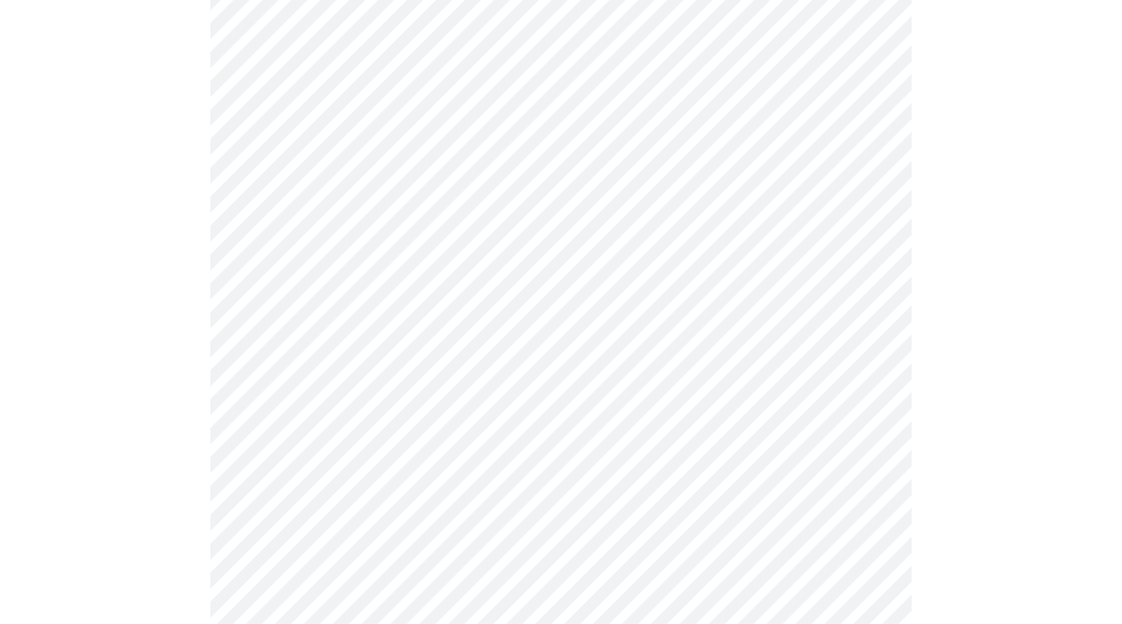
scroll to position [977, 0]
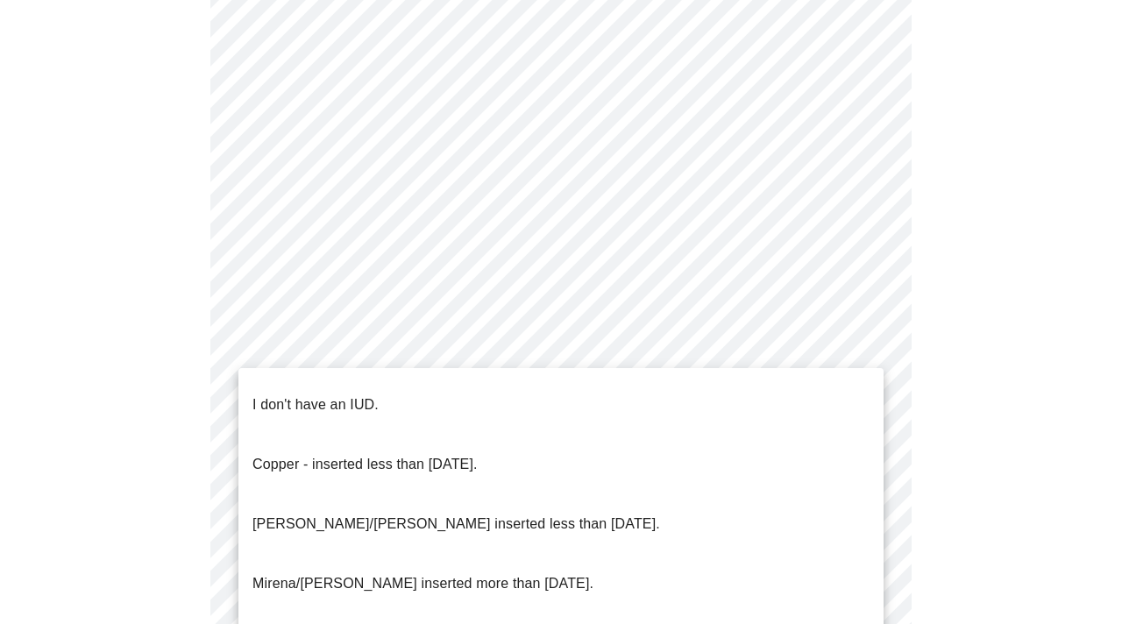
click at [370, 395] on p "I don't have an IUD." at bounding box center [315, 404] width 126 height 21
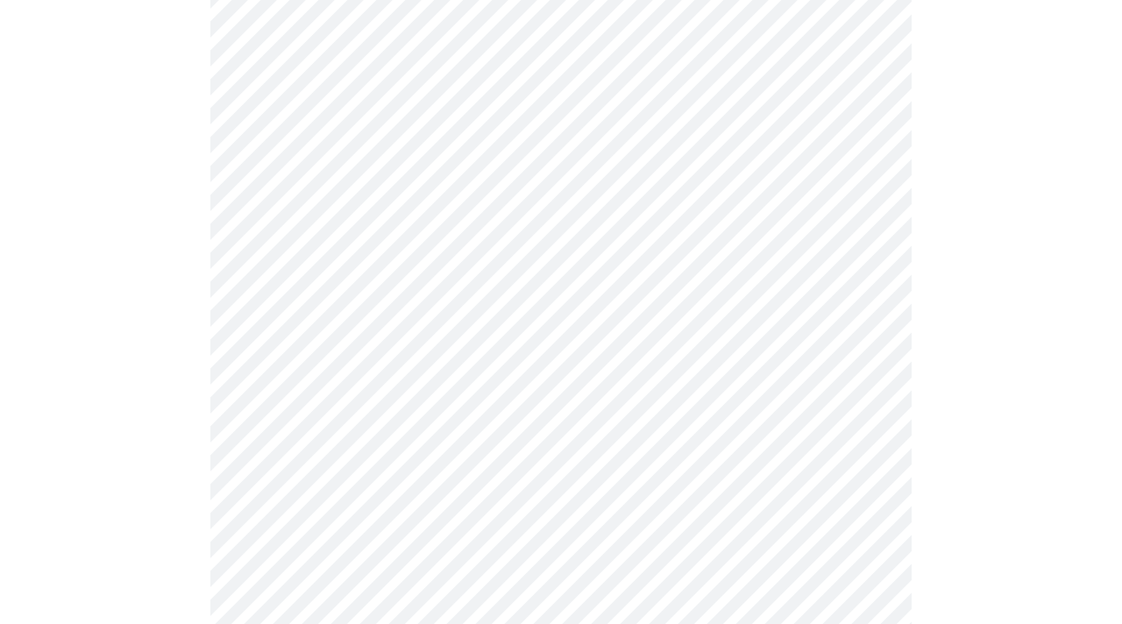
scroll to position [1099, 0]
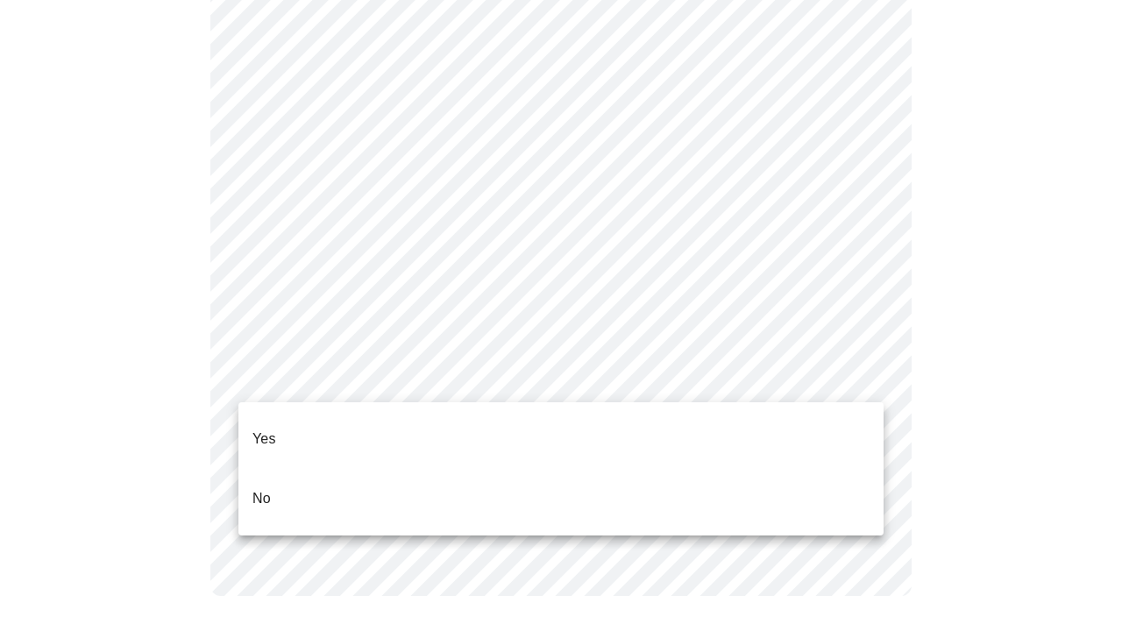
click at [359, 430] on li "Yes" at bounding box center [560, 439] width 645 height 60
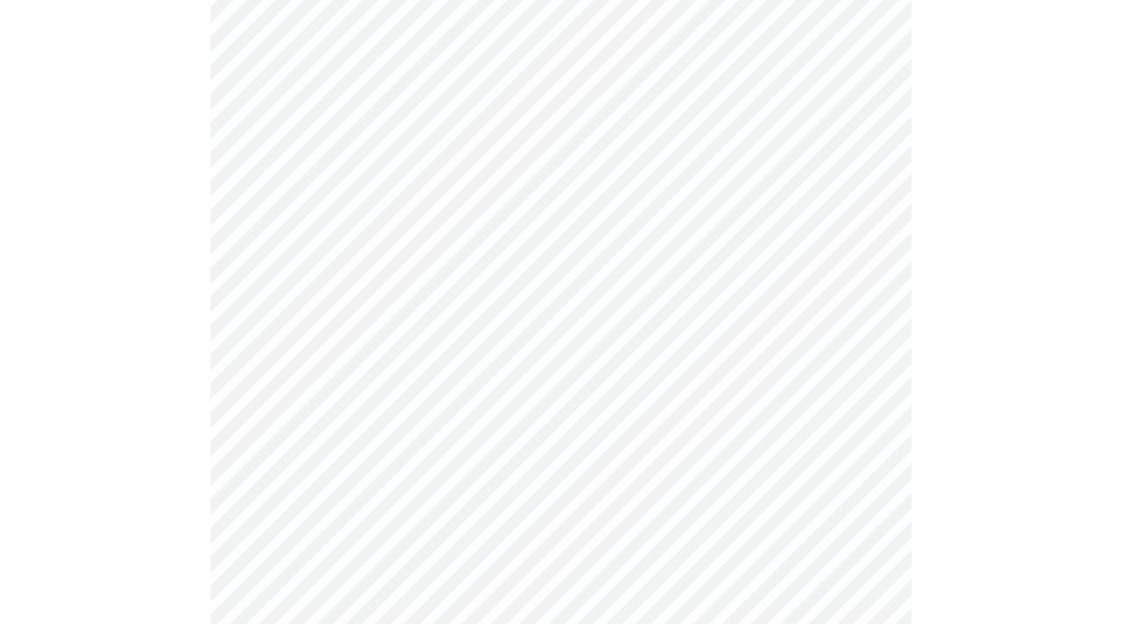
scroll to position [273, 0]
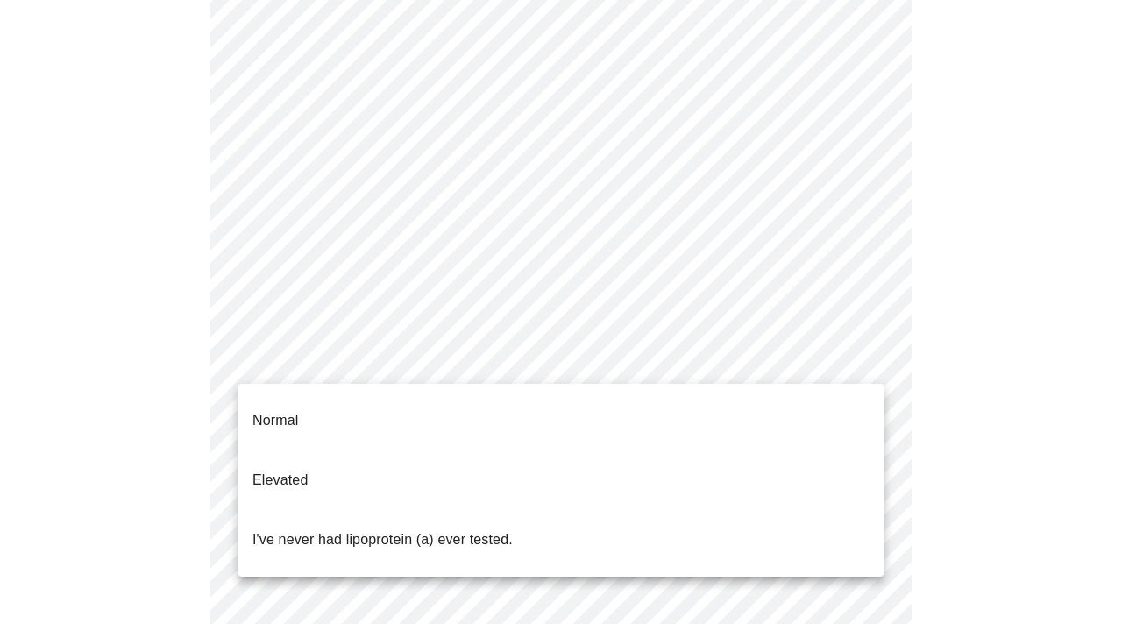
click at [436, 355] on body "MyMenopauseRx Appointments Messaging Labs 3 Uploads Medications Community Refer…" at bounding box center [561, 394] width 1108 height 1320
click at [425, 529] on p "I've never had lipoprotein (a) ever tested." at bounding box center [382, 539] width 260 height 21
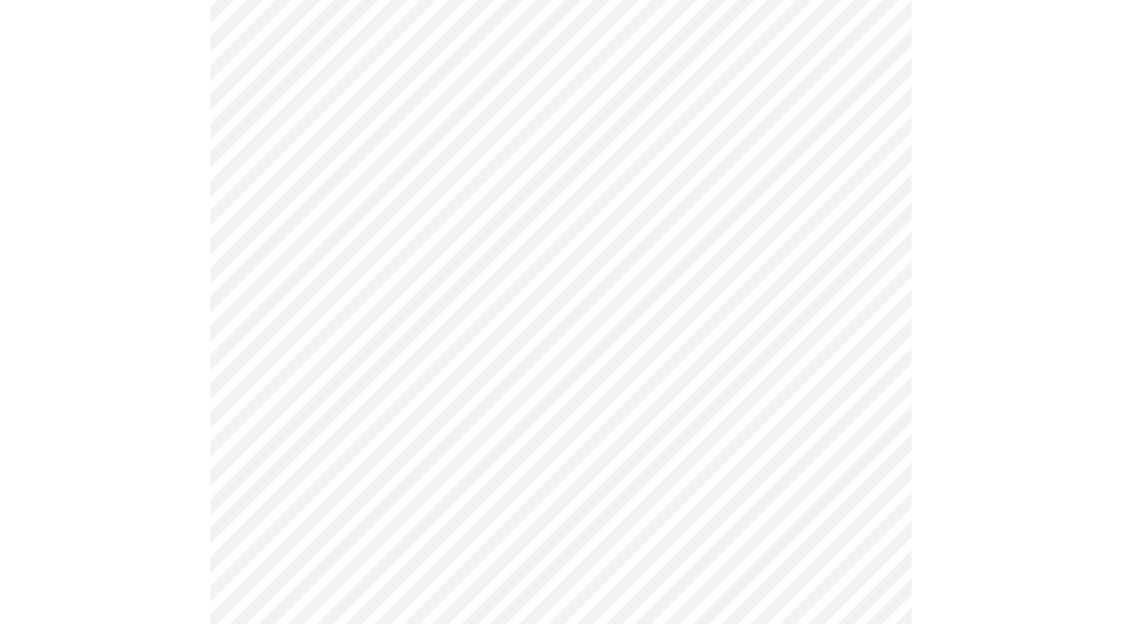
scroll to position [4727, 0]
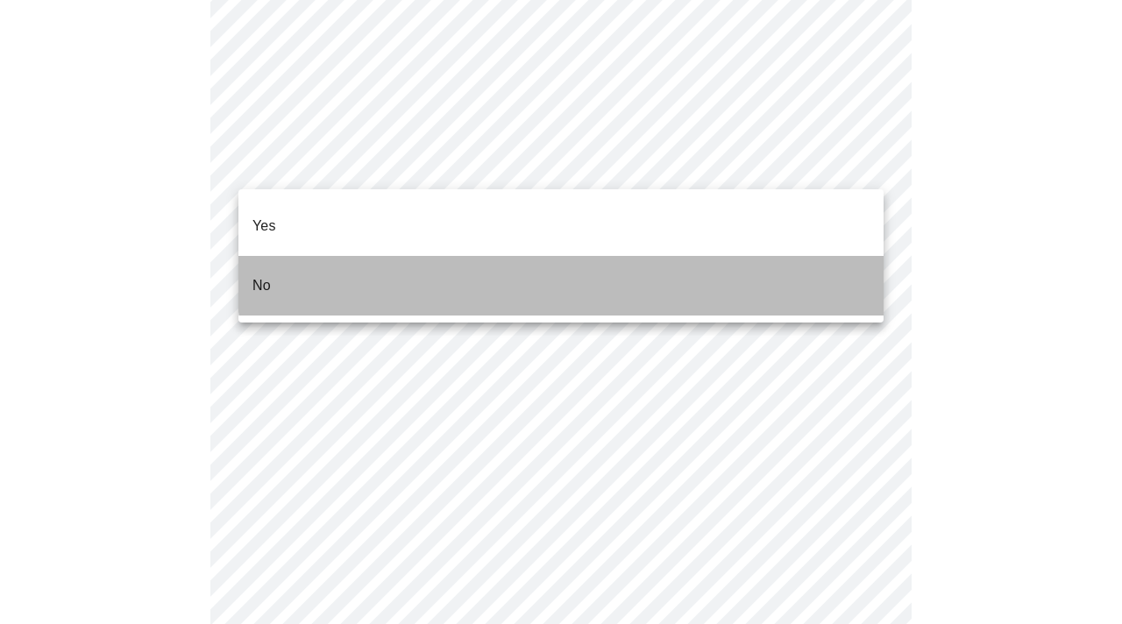
click at [632, 256] on li "No" at bounding box center [560, 286] width 645 height 60
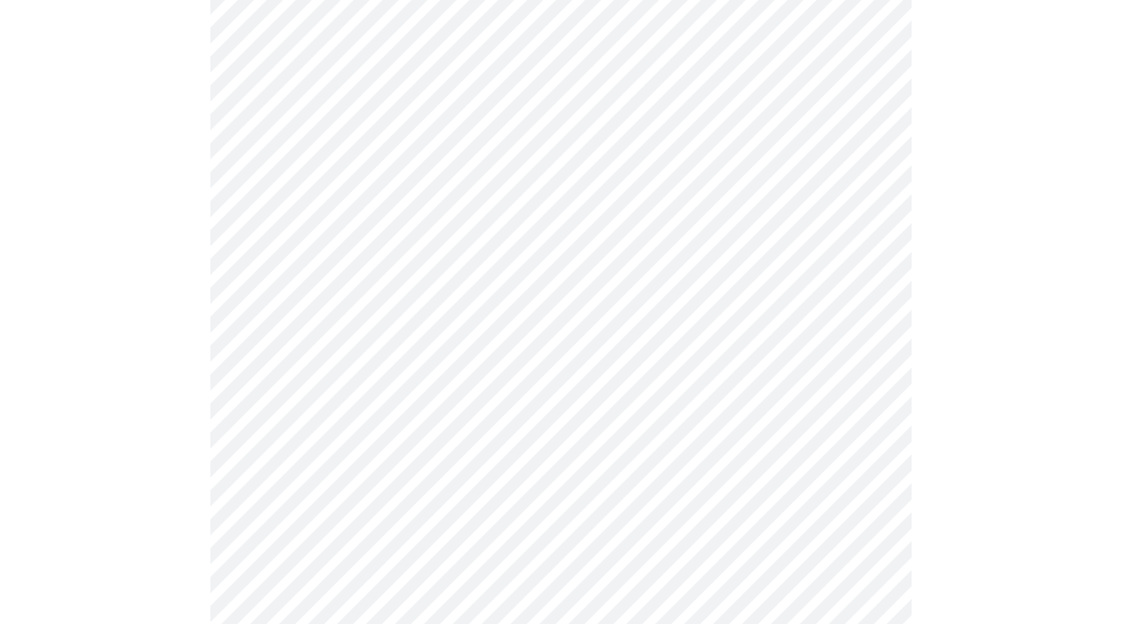
scroll to position [1665, 0]
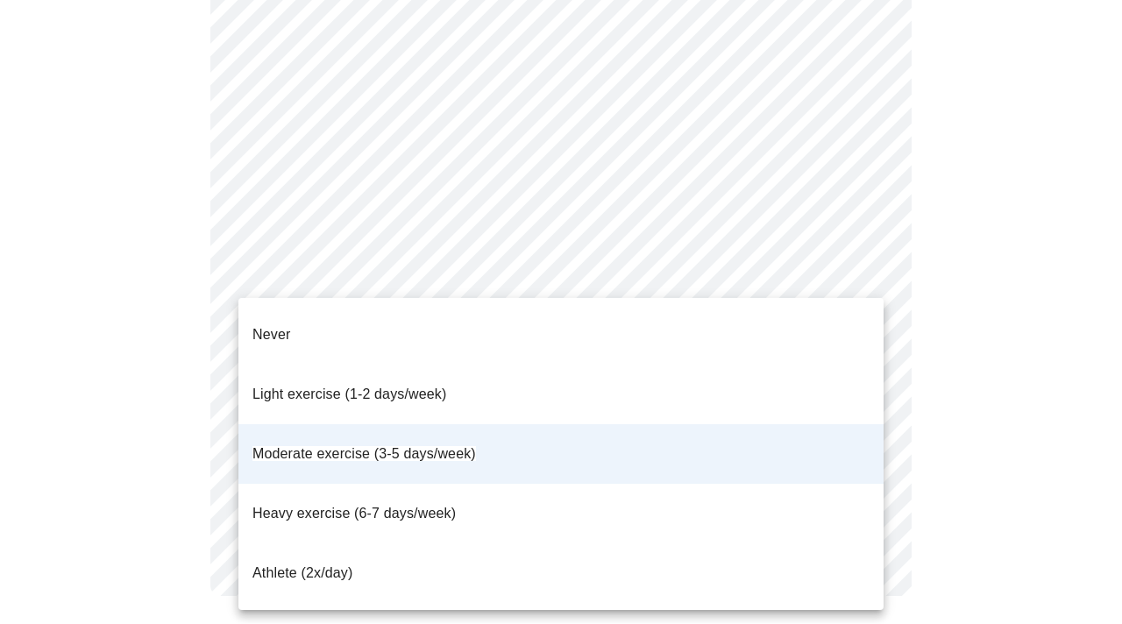
click at [561, 268] on div at bounding box center [561, 312] width 1122 height 624
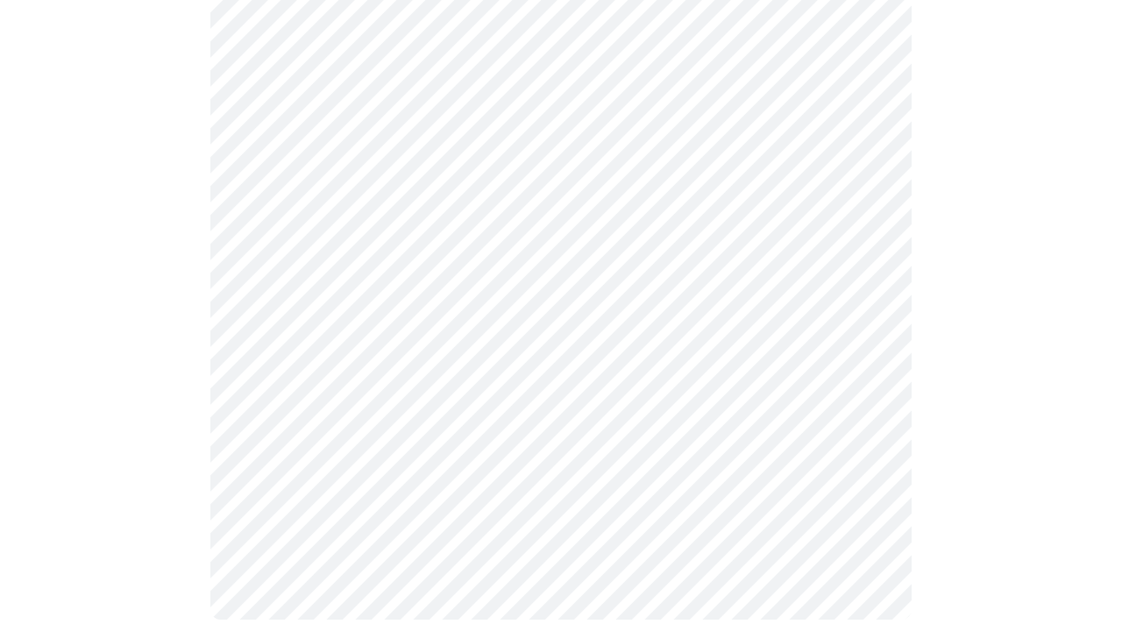
scroll to position [1010, 0]
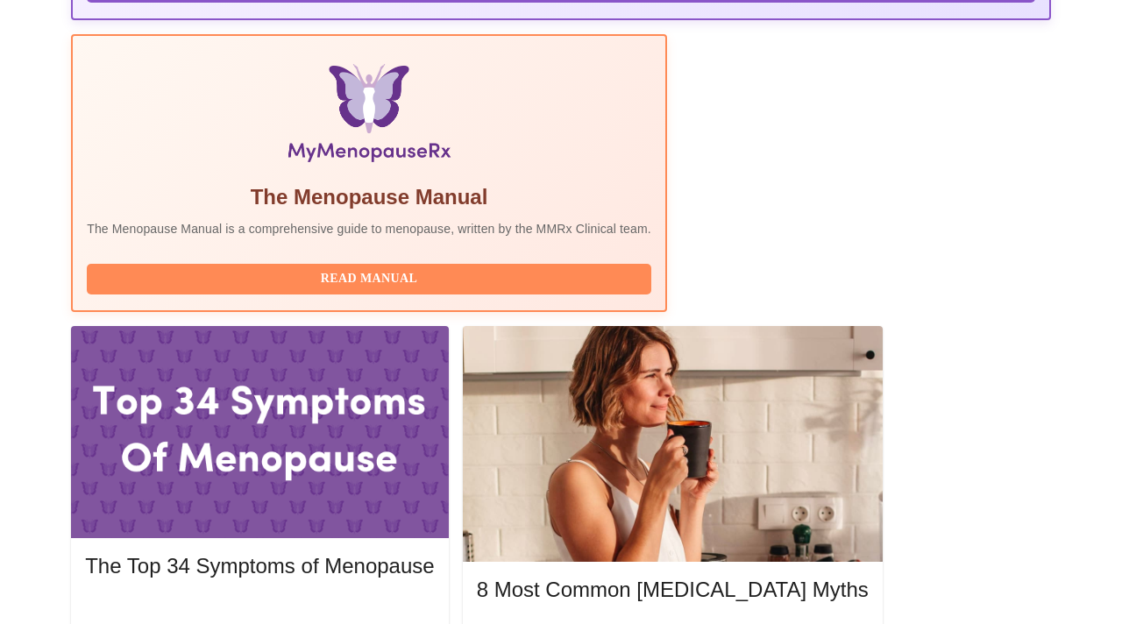
scroll to position [556, 0]
